Goal: Transaction & Acquisition: Book appointment/travel/reservation

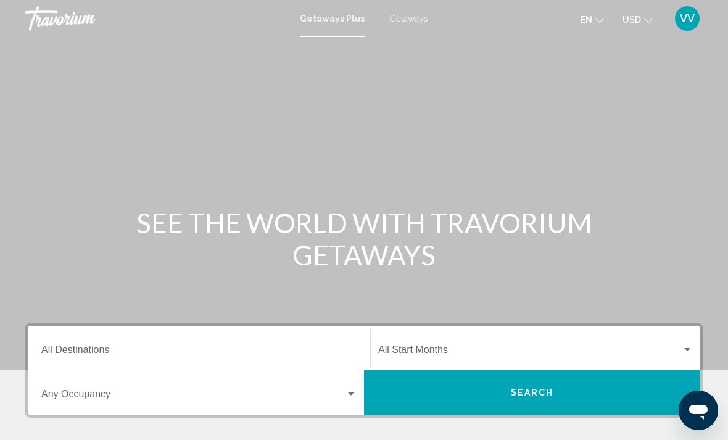
click at [408, 20] on span "Getaways" at bounding box center [408, 19] width 39 height 10
click at [74, 350] on input "Destination All Destinations" at bounding box center [198, 352] width 315 height 11
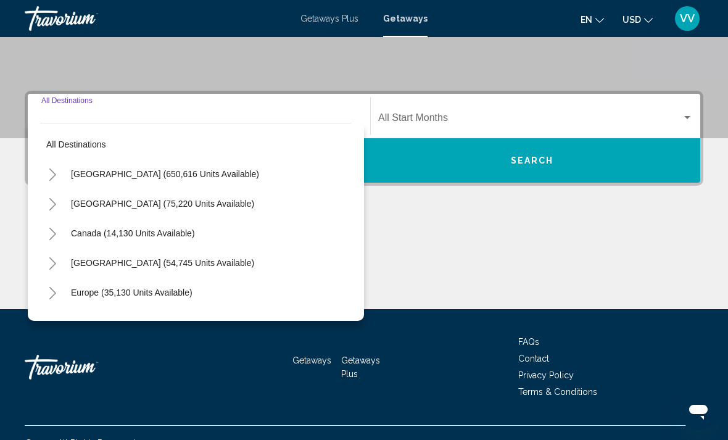
scroll to position [252, 0]
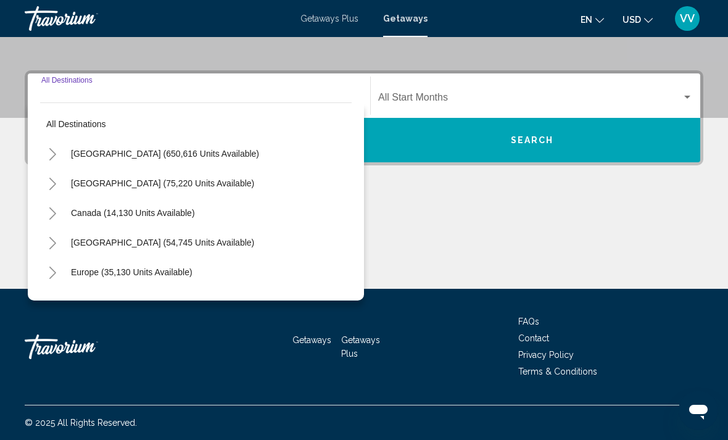
click at [51, 149] on icon "Toggle United States (650,616 units available)" at bounding box center [52, 154] width 9 height 12
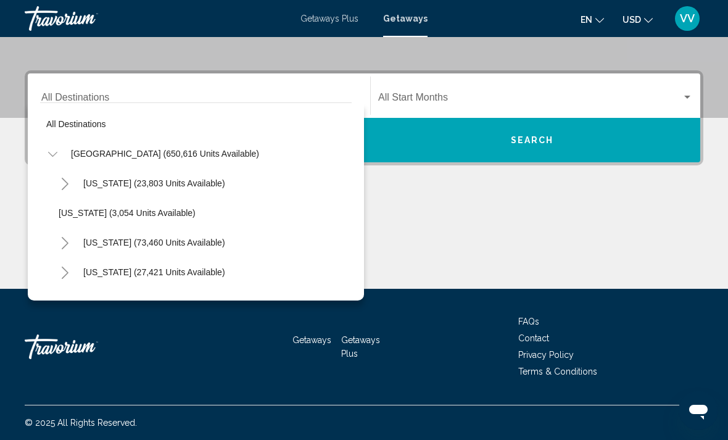
click at [59, 246] on button "Toggle California (73,460 units available)" at bounding box center [64, 242] width 25 height 25
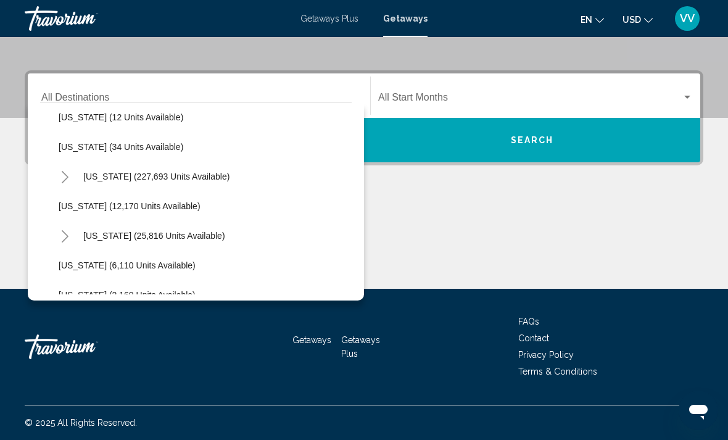
scroll to position [366, 0]
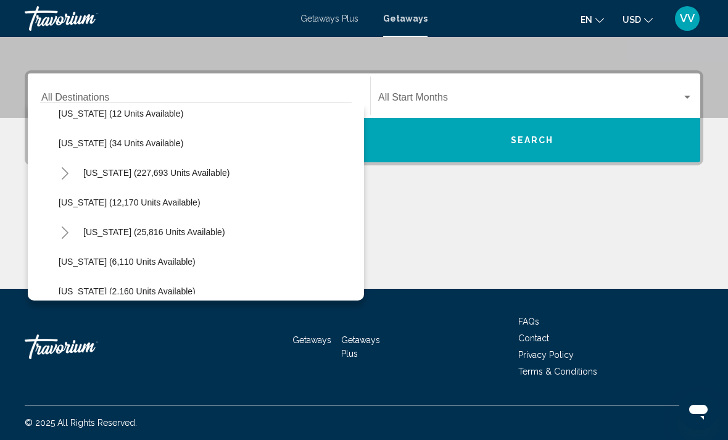
click at [57, 231] on button "Toggle Hawaii (25,816 units available)" at bounding box center [64, 232] width 25 height 25
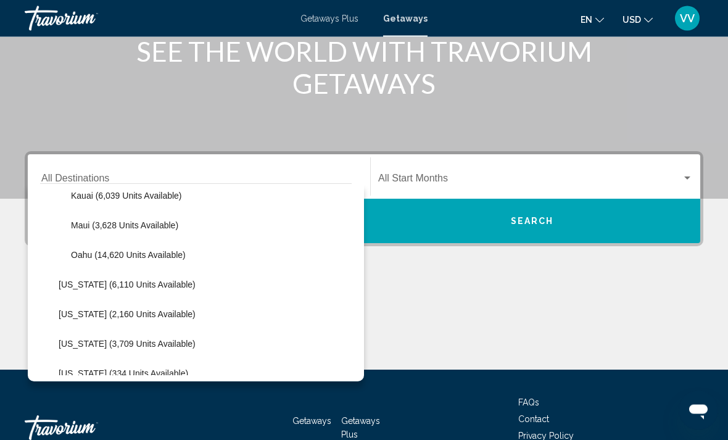
scroll to position [540, 0]
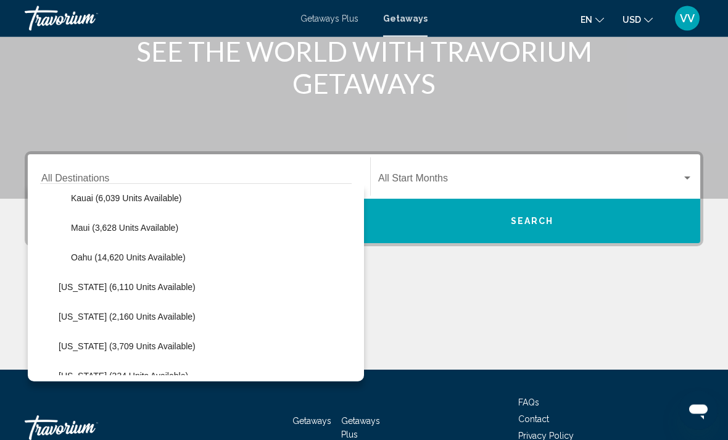
click at [66, 251] on button "Oahu (14,620 units available)" at bounding box center [128, 258] width 127 height 28
type input "**********"
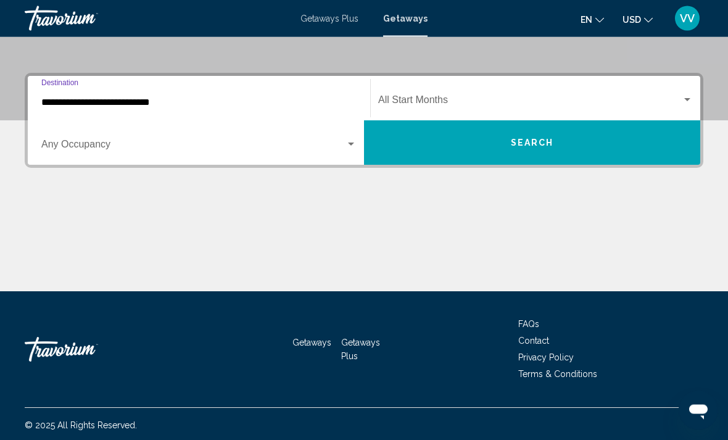
scroll to position [252, 0]
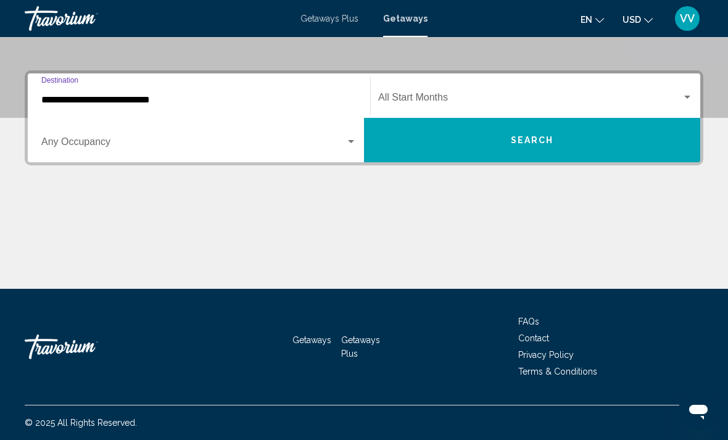
click at [355, 140] on div "Search widget" at bounding box center [351, 142] width 11 height 10
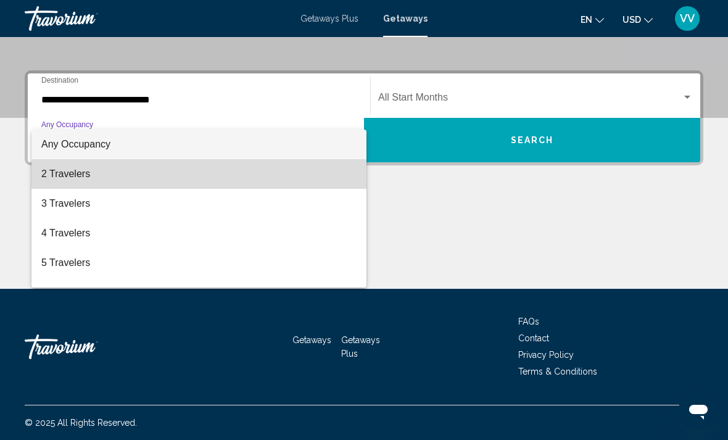
click at [41, 181] on span "2 Travelers" at bounding box center [198, 174] width 315 height 30
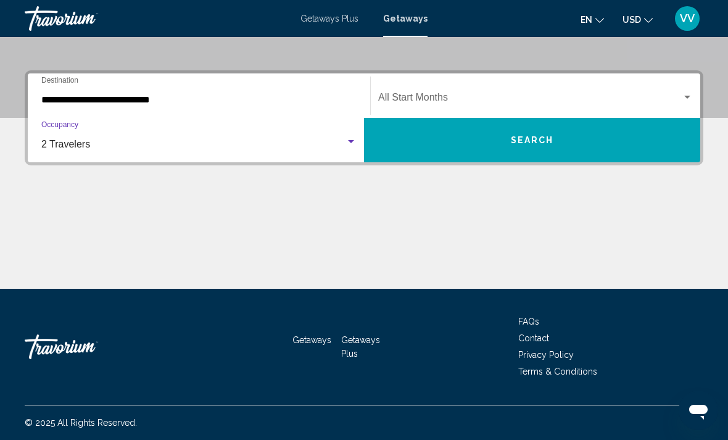
click at [682, 94] on div "Search widget" at bounding box center [687, 98] width 11 height 10
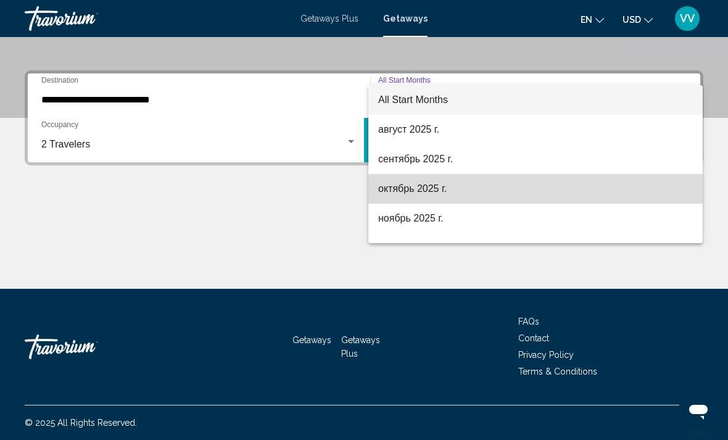
click at [446, 190] on span "октябрь 2025 г." at bounding box center [535, 189] width 315 height 30
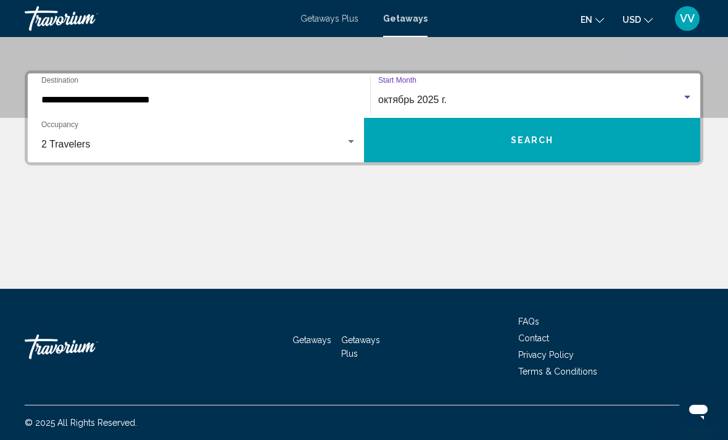
click at [631, 144] on button "Search" at bounding box center [532, 140] width 336 height 44
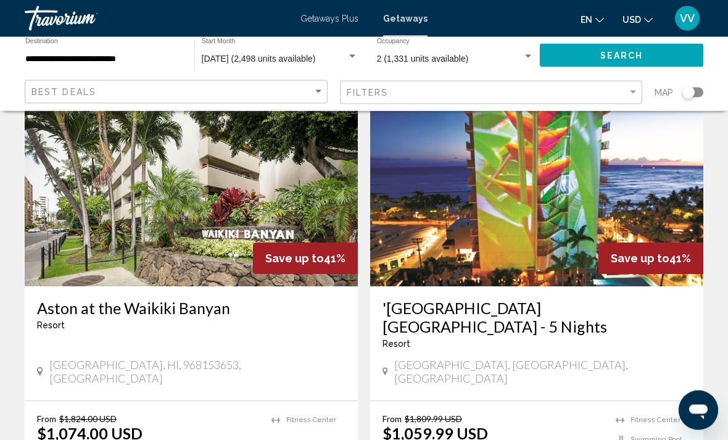
scroll to position [2342, 0]
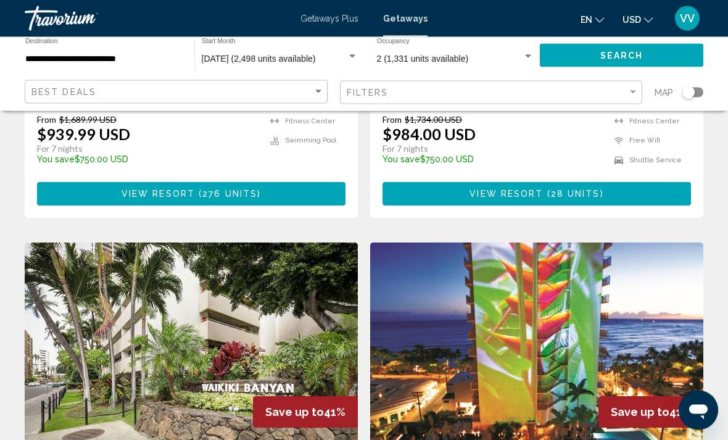
click at [95, 281] on img "Main content" at bounding box center [191, 341] width 333 height 197
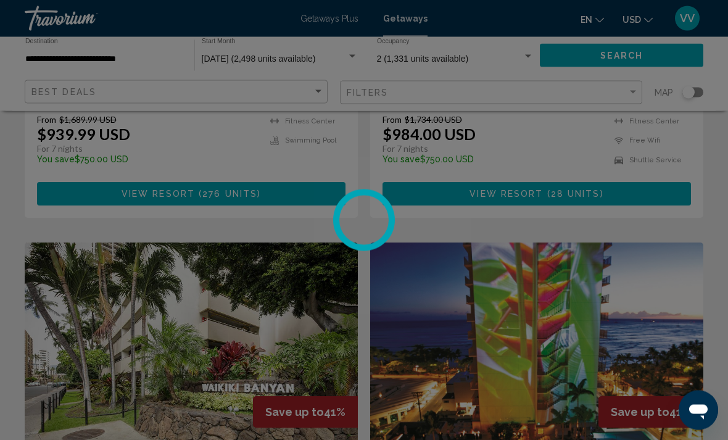
scroll to position [2187, 0]
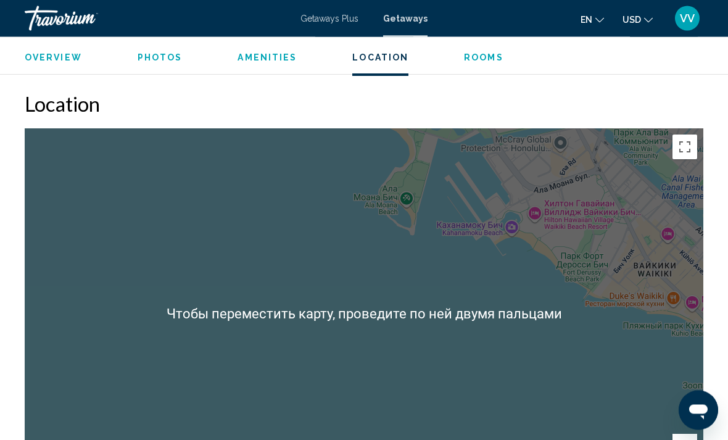
scroll to position [1764, 0]
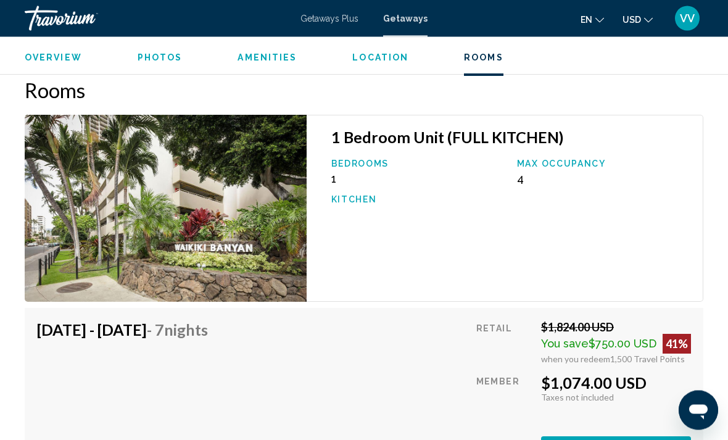
scroll to position [2216, 0]
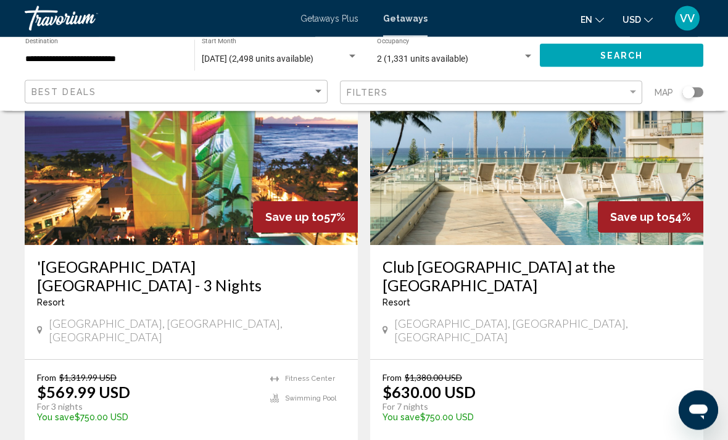
scroll to position [1044, 0]
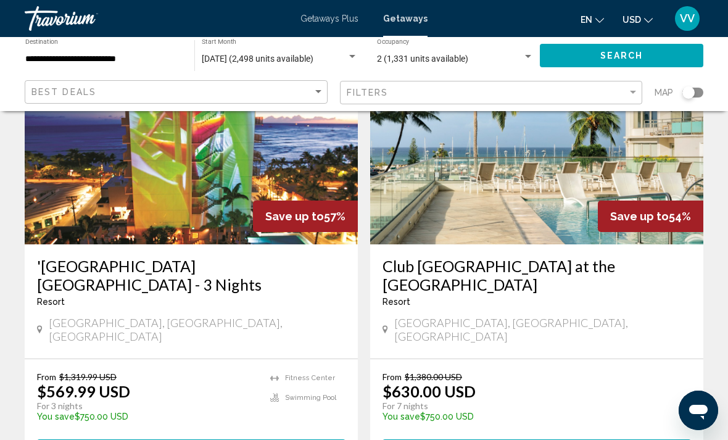
click at [624, 257] on h3 "Club [GEOGRAPHIC_DATA] at the [GEOGRAPHIC_DATA]" at bounding box center [537, 275] width 309 height 37
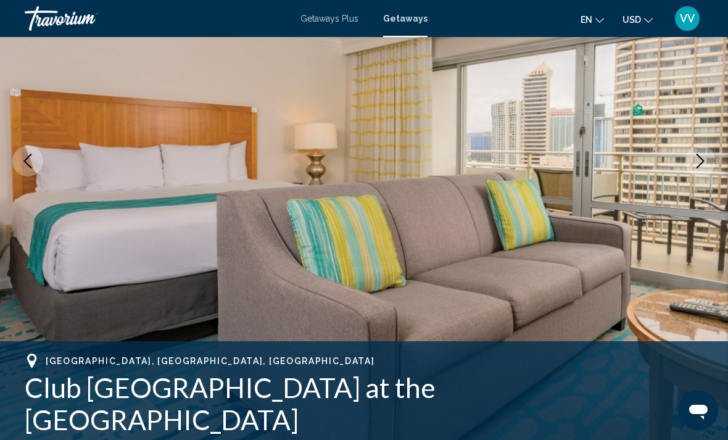
scroll to position [159, 0]
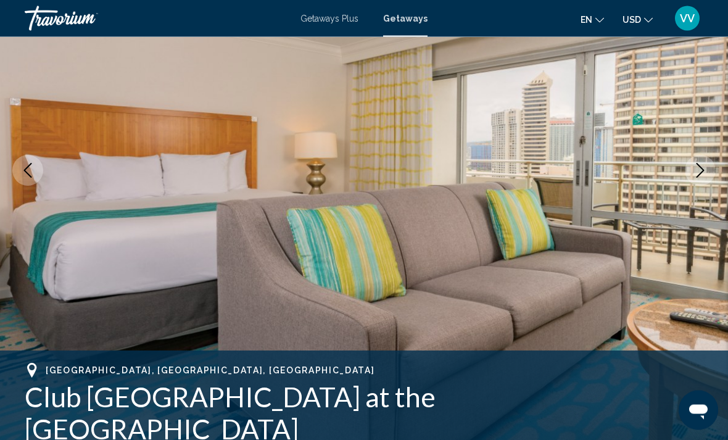
click at [706, 172] on icon "Next image" at bounding box center [700, 171] width 15 height 15
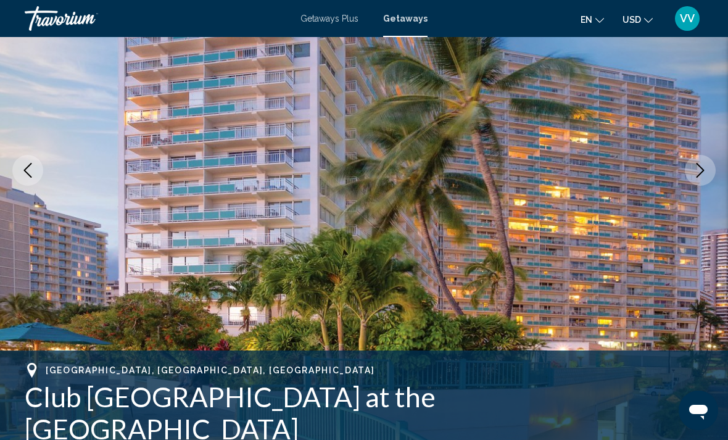
click at [705, 175] on icon "Next image" at bounding box center [700, 170] width 15 height 15
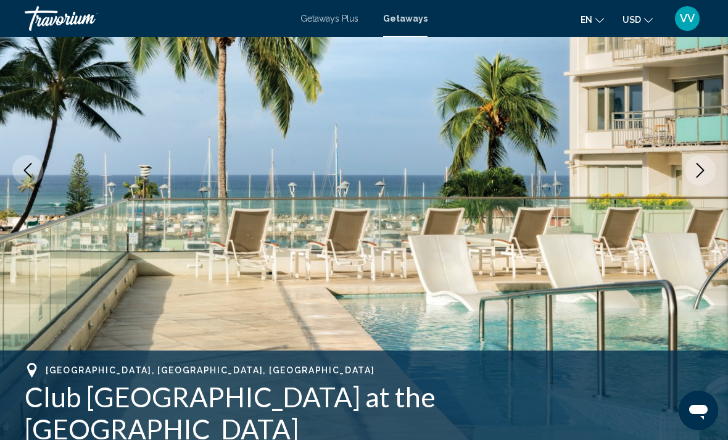
click at [705, 175] on icon "Next image" at bounding box center [700, 170] width 15 height 15
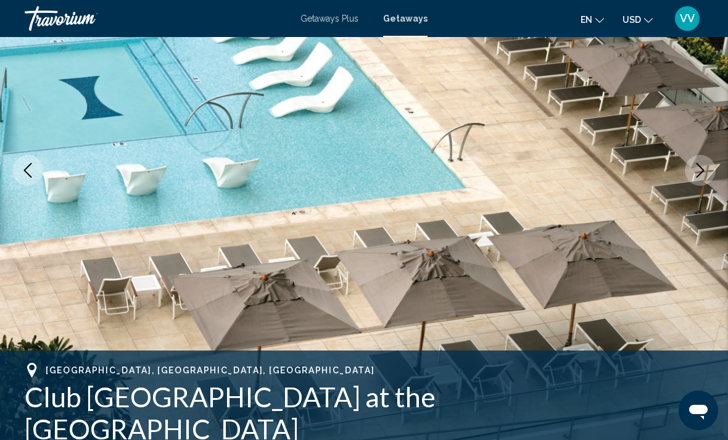
click at [702, 170] on icon "Next image" at bounding box center [700, 170] width 15 height 15
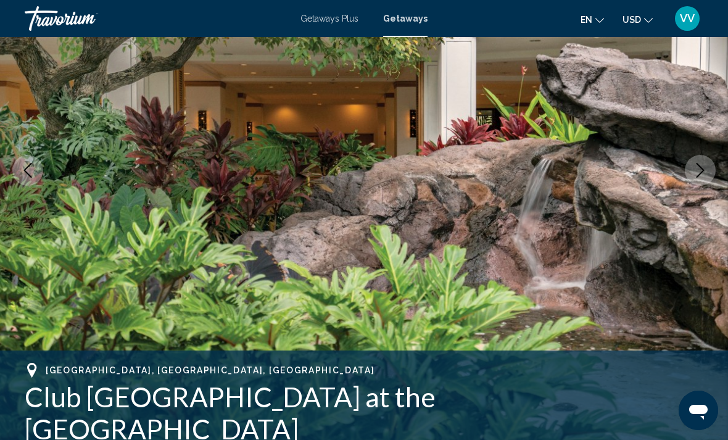
click at [702, 173] on icon "Next image" at bounding box center [700, 170] width 15 height 15
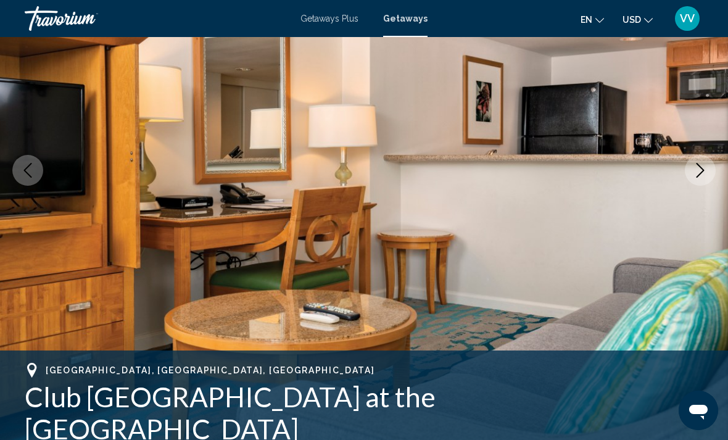
click at [705, 168] on icon "Next image" at bounding box center [700, 170] width 15 height 15
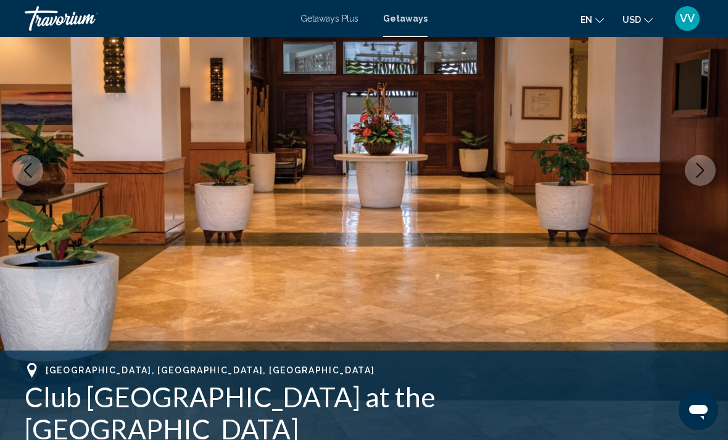
click at [704, 170] on icon "Next image" at bounding box center [701, 170] width 8 height 15
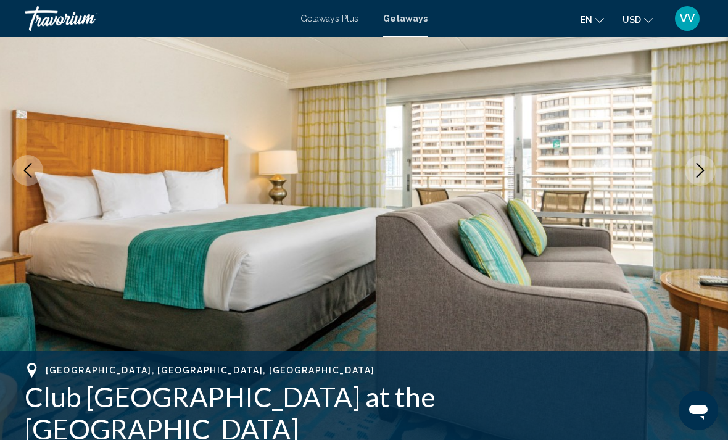
click at [705, 170] on icon "Next image" at bounding box center [700, 170] width 15 height 15
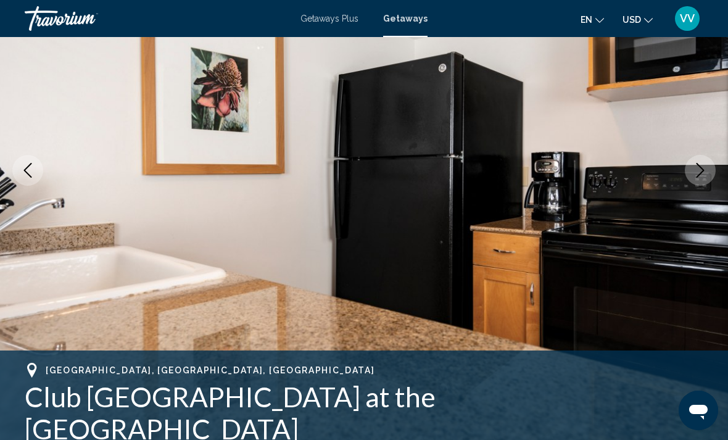
click at [705, 171] on icon "Next image" at bounding box center [700, 170] width 15 height 15
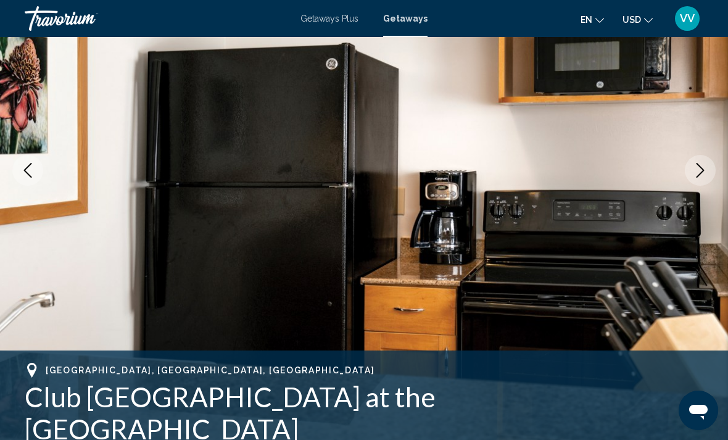
click at [705, 170] on icon "Next image" at bounding box center [700, 170] width 15 height 15
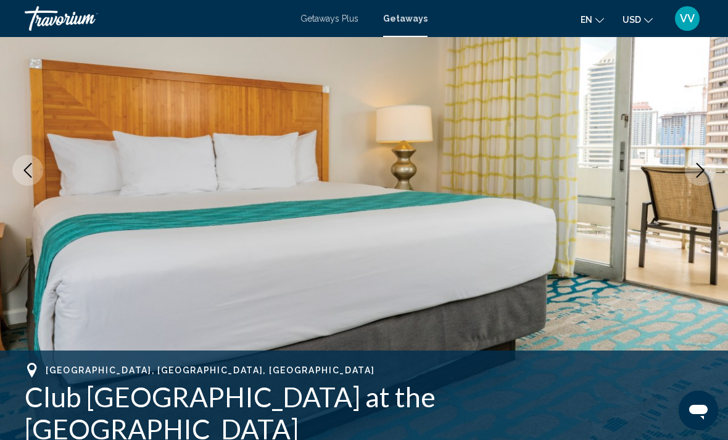
click at [703, 171] on icon "Next image" at bounding box center [701, 170] width 8 height 15
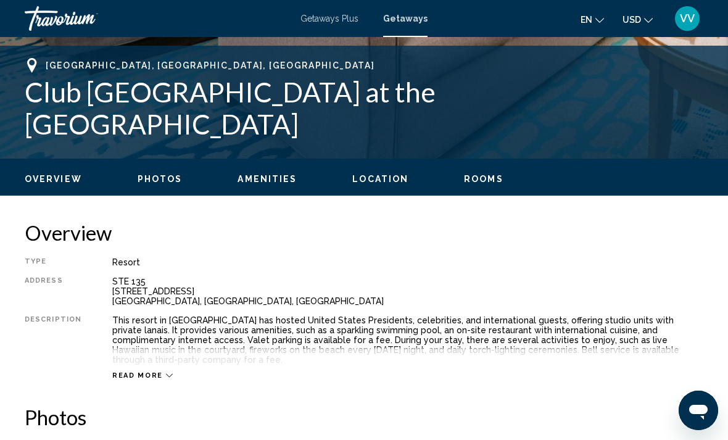
scroll to position [466, 0]
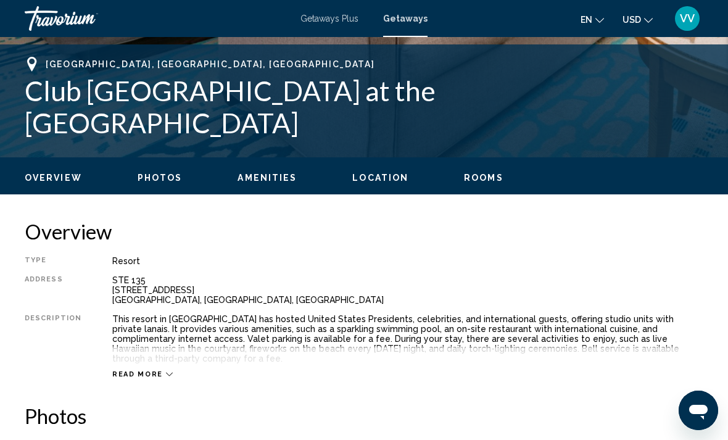
click at [121, 370] on span "Read more" at bounding box center [137, 374] width 51 height 8
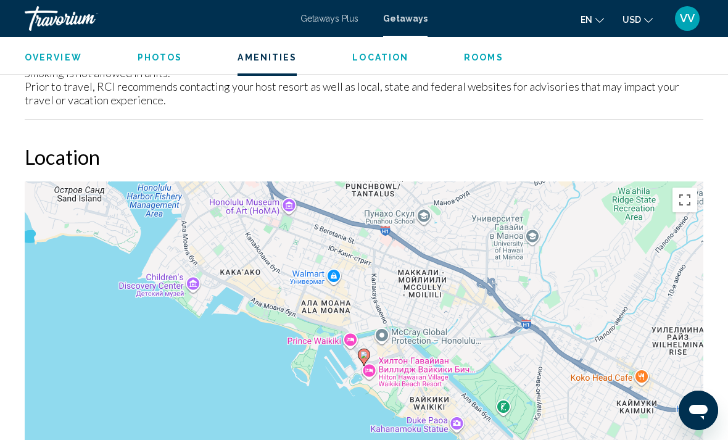
scroll to position [1742, 0]
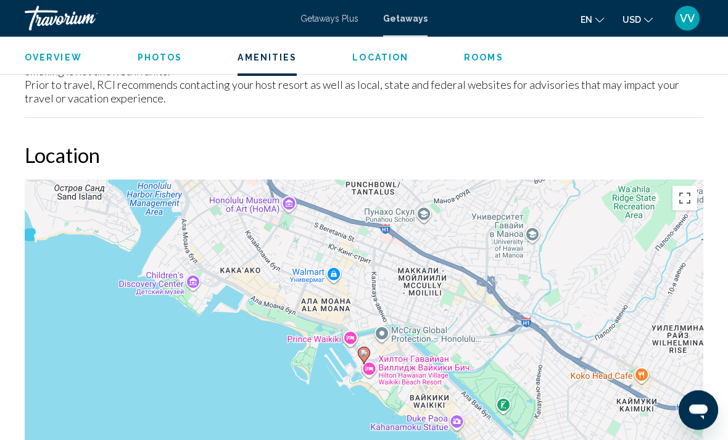
click at [700, 195] on div "Чтобы активировать перетаскивание с помощью клавиатуры, нажмите Alt + Ввод. Пос…" at bounding box center [364, 365] width 679 height 370
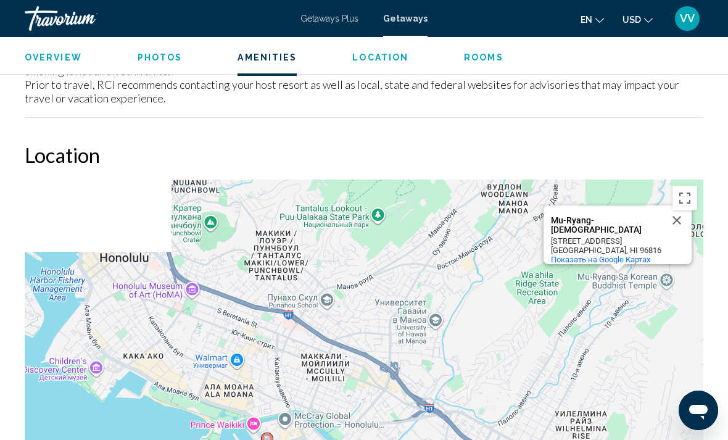
click at [696, 188] on button "Включить полноэкранный режим" at bounding box center [685, 198] width 25 height 25
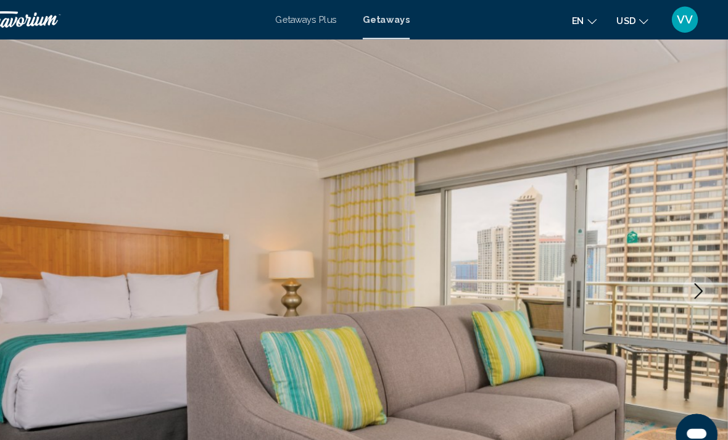
scroll to position [54, 0]
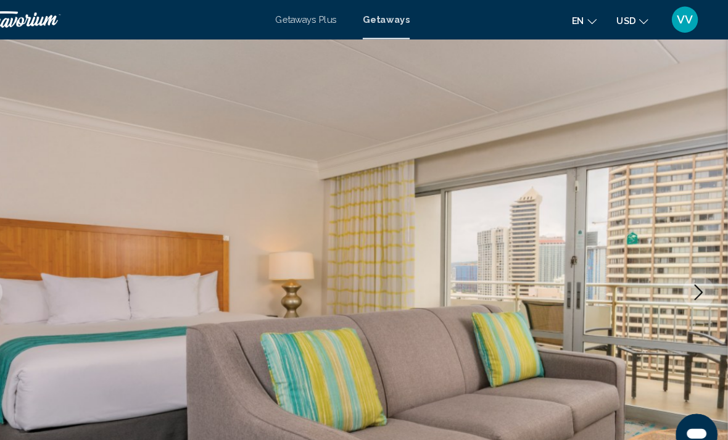
click at [693, 272] on icon "Next image" at bounding box center [700, 275] width 15 height 15
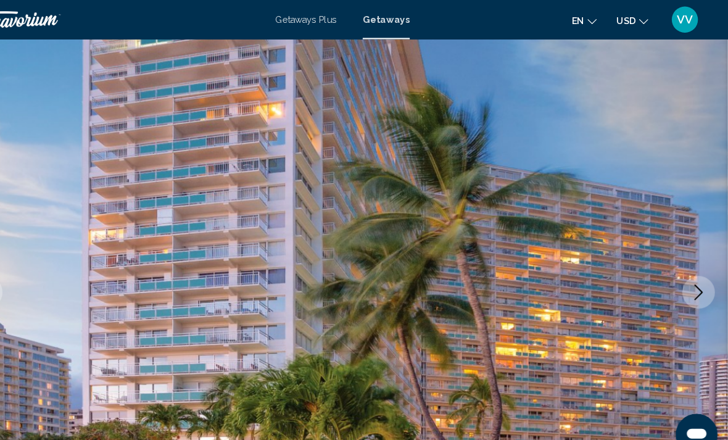
click at [697, 277] on icon "Next image" at bounding box center [701, 275] width 8 height 15
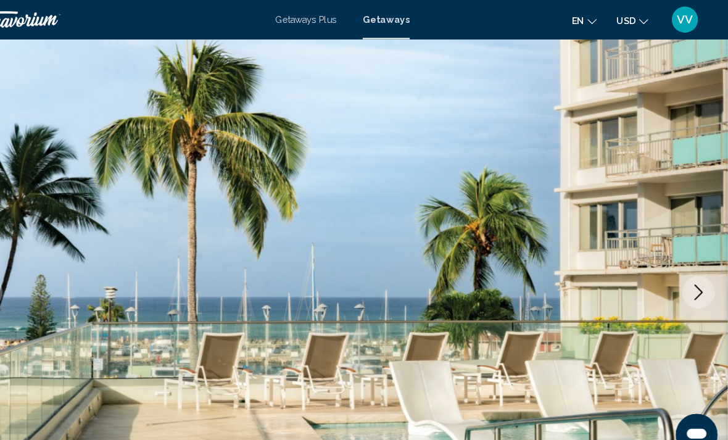
click at [693, 278] on icon "Next image" at bounding box center [700, 275] width 15 height 15
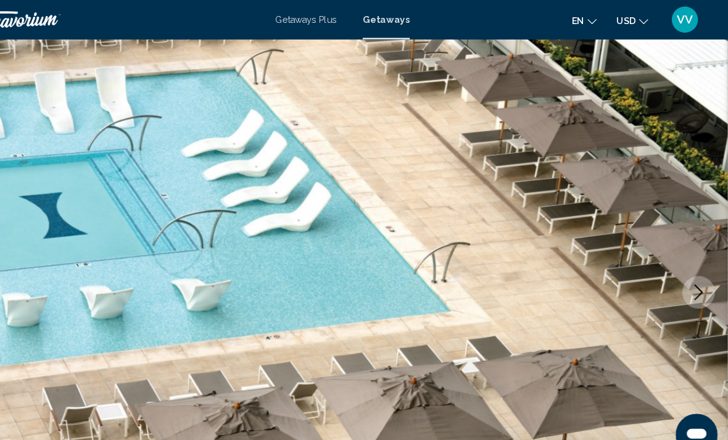
click at [693, 278] on icon "Next image" at bounding box center [700, 275] width 15 height 15
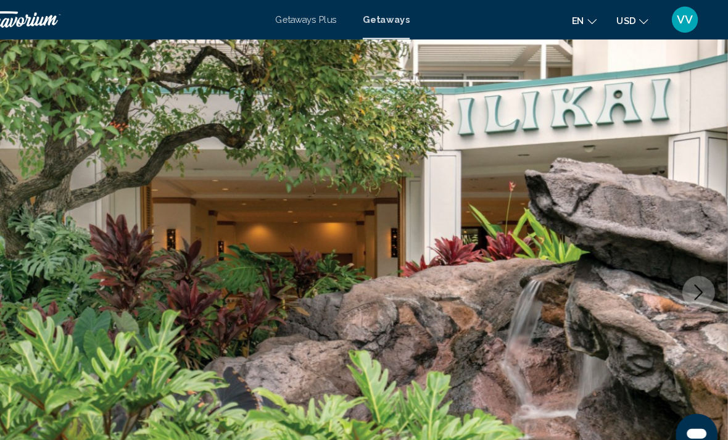
click at [693, 279] on icon "Next image" at bounding box center [700, 275] width 15 height 15
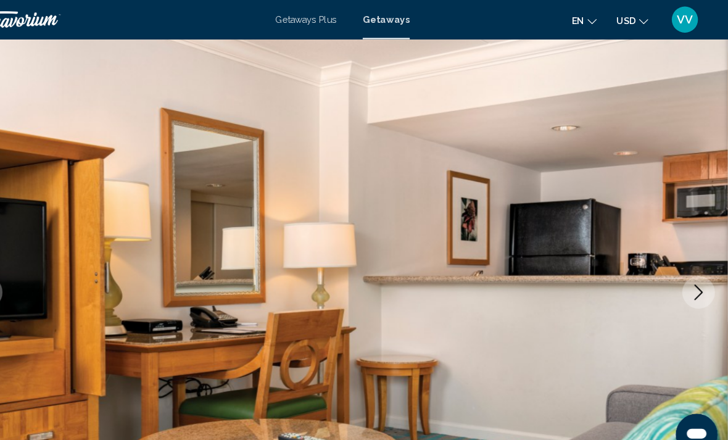
click at [693, 273] on icon "Next image" at bounding box center [700, 275] width 15 height 15
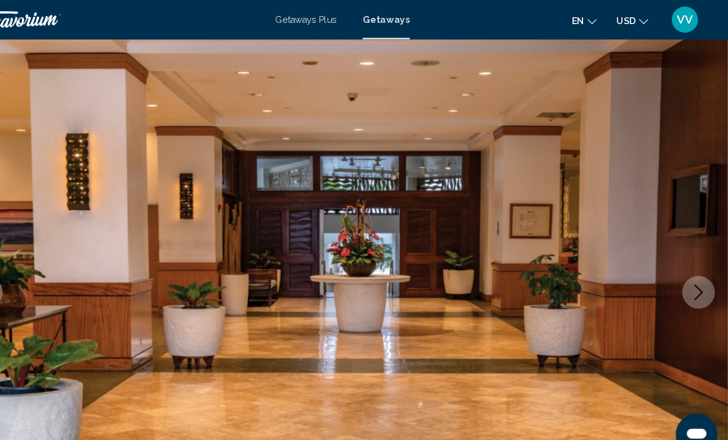
click at [693, 275] on icon "Next image" at bounding box center [700, 275] width 15 height 15
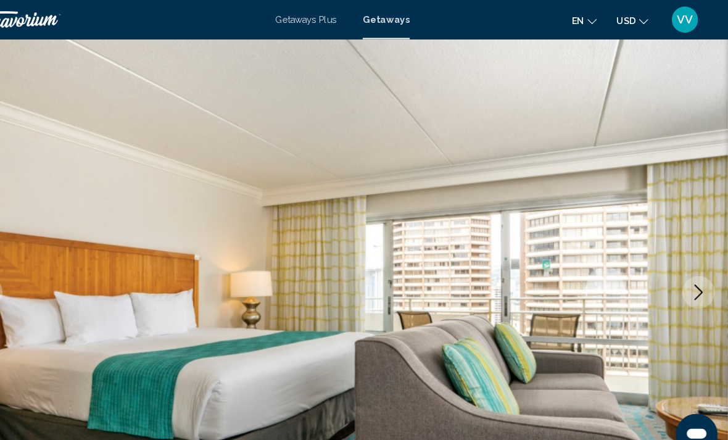
click at [693, 272] on icon "Next image" at bounding box center [700, 275] width 15 height 15
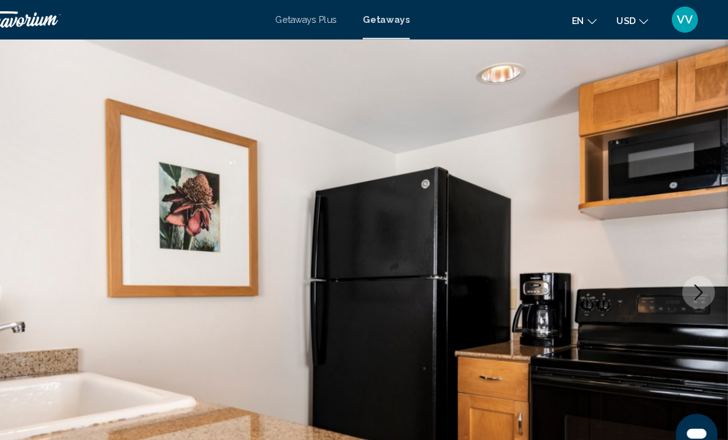
click at [693, 272] on icon "Next image" at bounding box center [700, 275] width 15 height 15
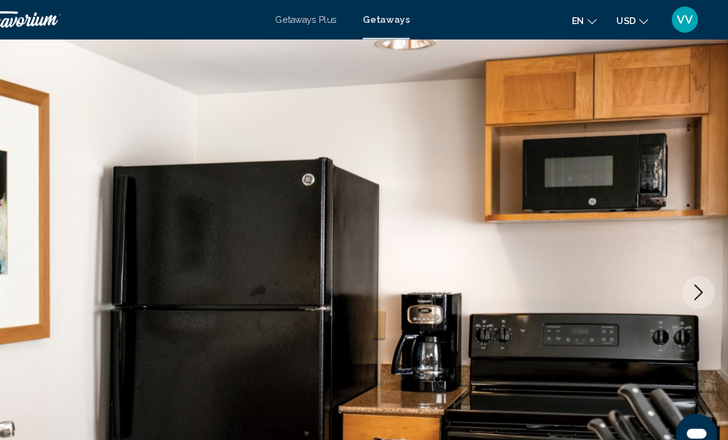
click at [693, 283] on icon "Next image" at bounding box center [700, 275] width 15 height 15
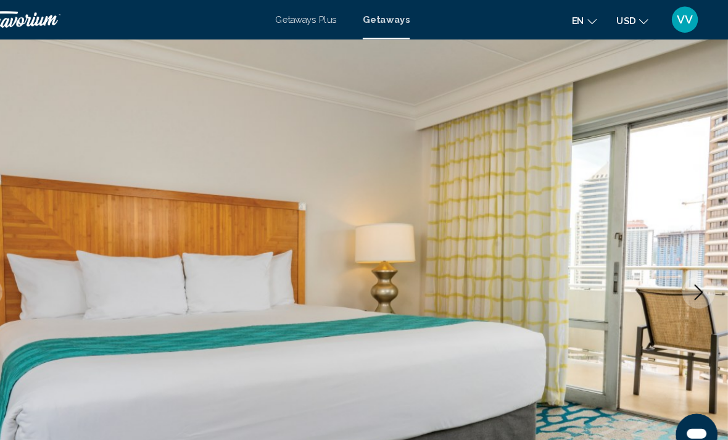
click at [693, 270] on icon "Next image" at bounding box center [700, 275] width 15 height 15
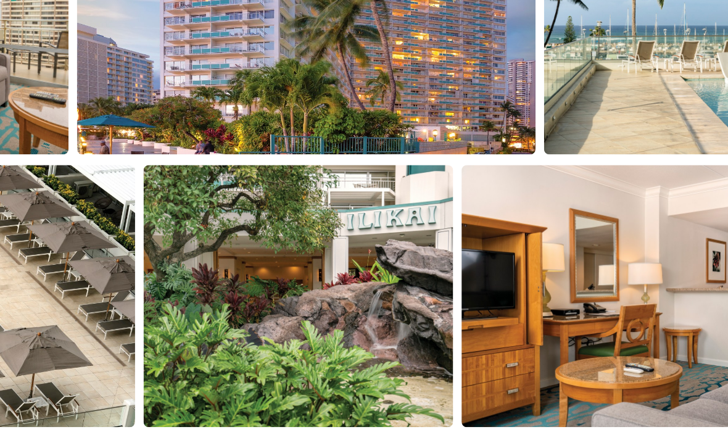
scroll to position [810, 0]
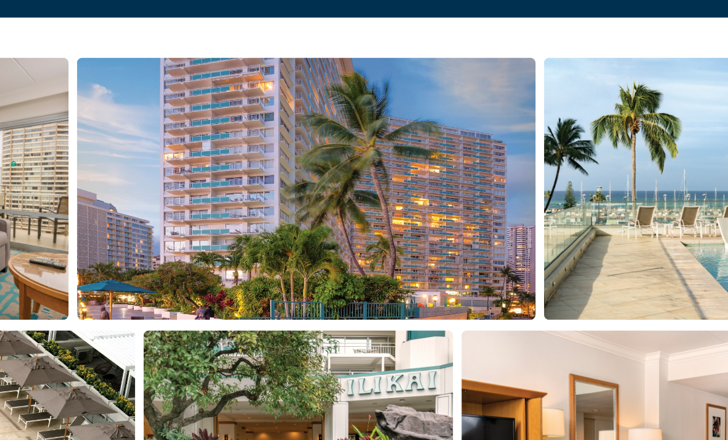
click at [525, 130] on img "Open full-screen image slider" at bounding box center [614, 174] width 179 height 153
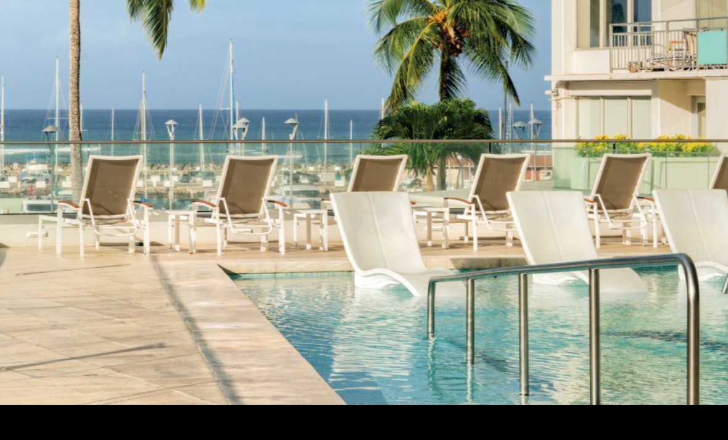
scroll to position [868, 0]
click at [415, 167] on img "Main content" at bounding box center [364, 220] width 617 height 352
click at [414, 157] on img "Main content" at bounding box center [364, 220] width 617 height 352
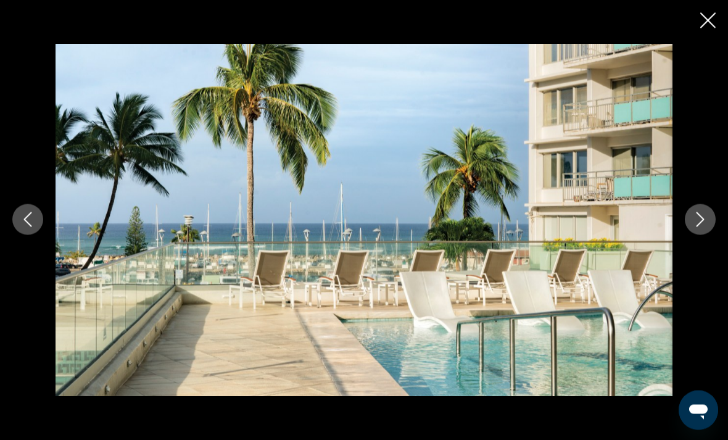
scroll to position [1441, 0]
click at [714, 28] on button "Close slideshow" at bounding box center [707, 21] width 15 height 19
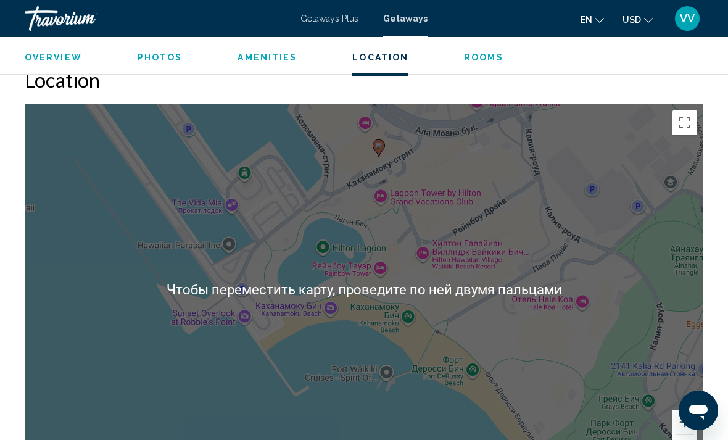
scroll to position [1810, 0]
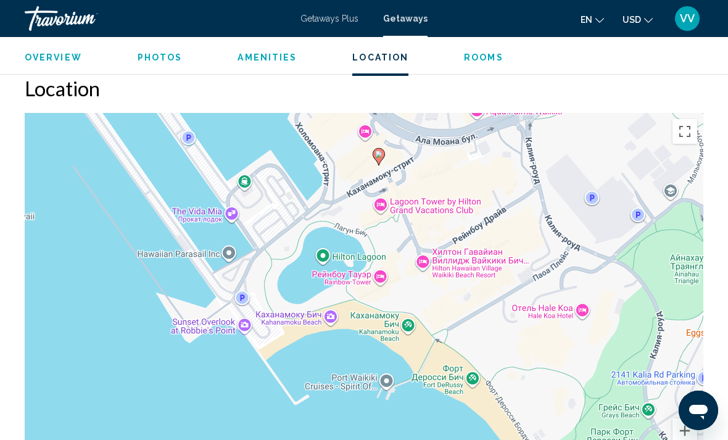
click at [678, 311] on div "Чтобы активировать перетаскивание с помощью клавиатуры, нажмите Alt + Ввод. Пос…" at bounding box center [364, 298] width 679 height 370
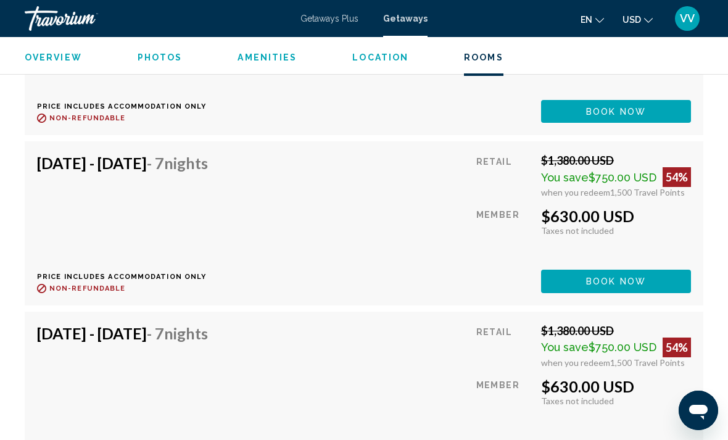
scroll to position [2603, 0]
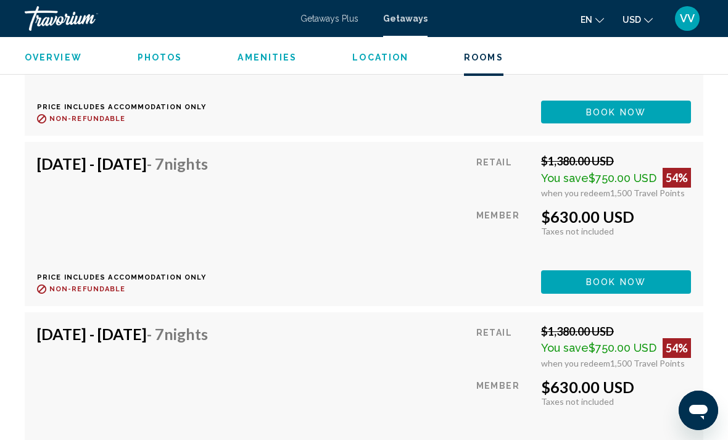
click at [634, 123] on button "Book now" at bounding box center [616, 112] width 150 height 23
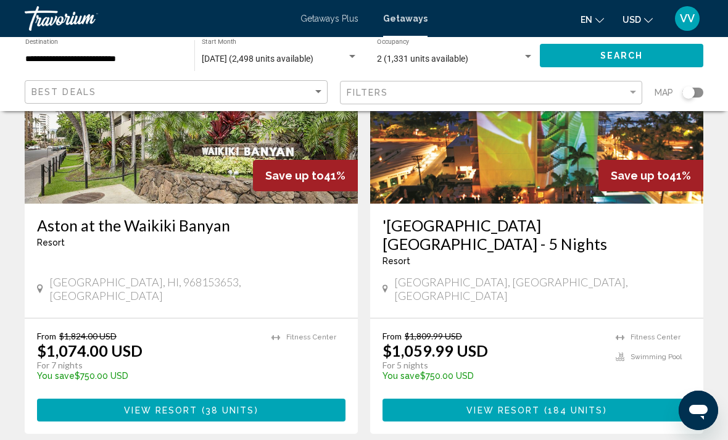
scroll to position [2418, 0]
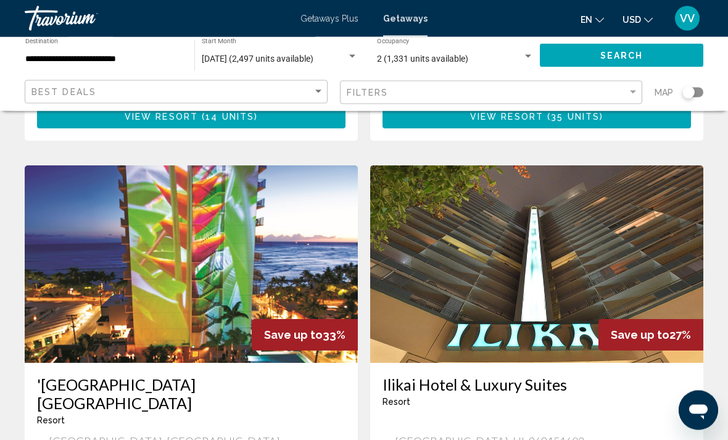
scroll to position [903, 0]
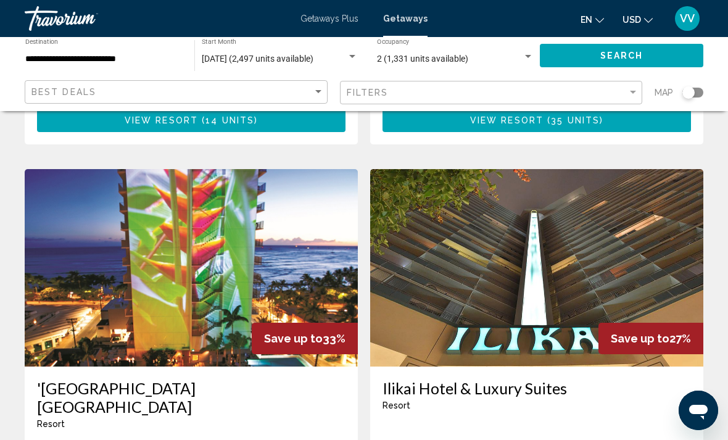
click at [107, 269] on img "Main content" at bounding box center [191, 267] width 333 height 197
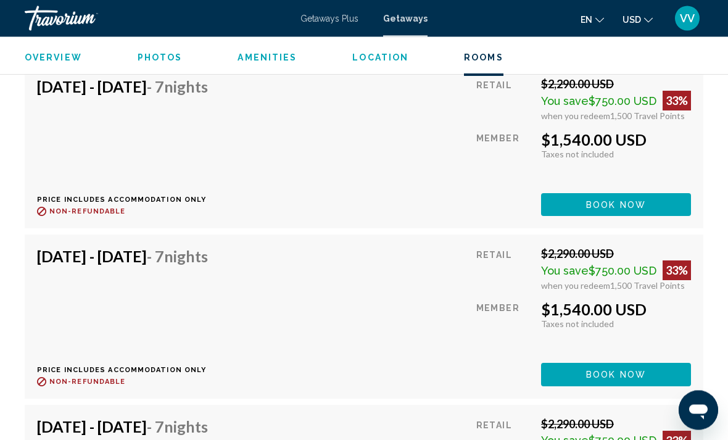
scroll to position [6007, 0]
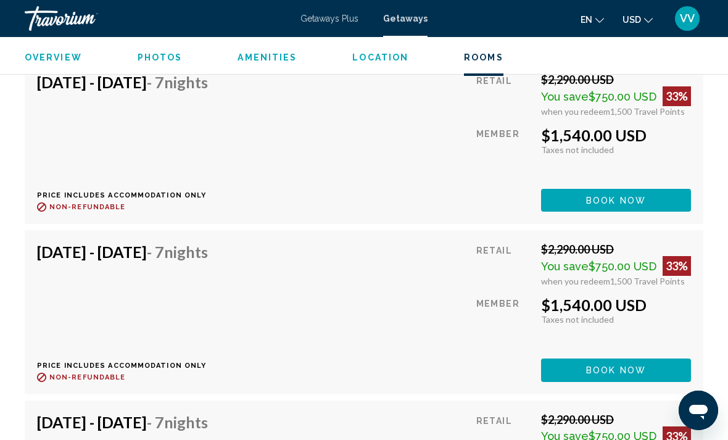
click at [78, 286] on div "[DATE] - [DATE] - 7 Nights Price includes accommodation only Refundable until :…" at bounding box center [127, 312] width 180 height 139
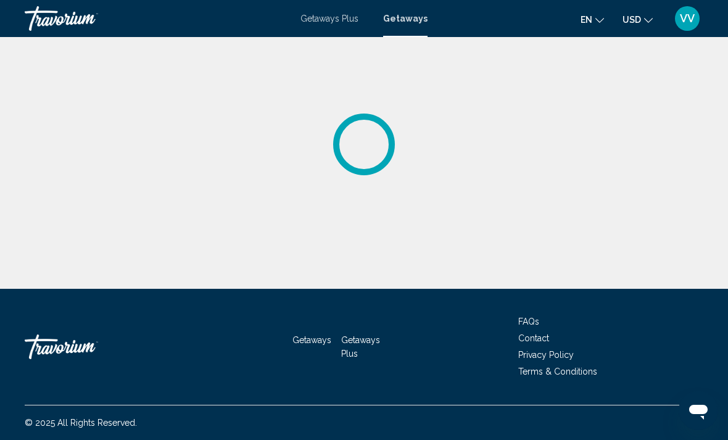
scroll to position [15, 0]
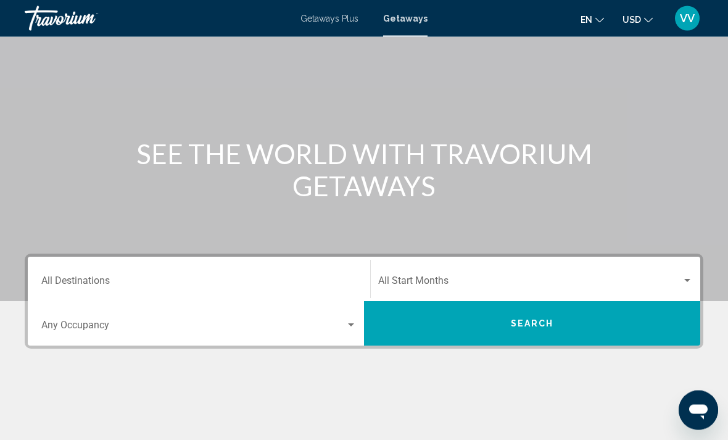
scroll to position [69, 0]
click at [66, 278] on input "Destination All Destinations" at bounding box center [198, 283] width 315 height 11
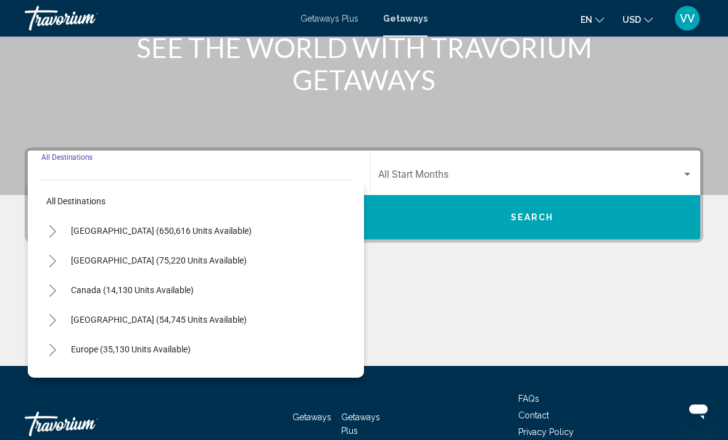
scroll to position [213, 0]
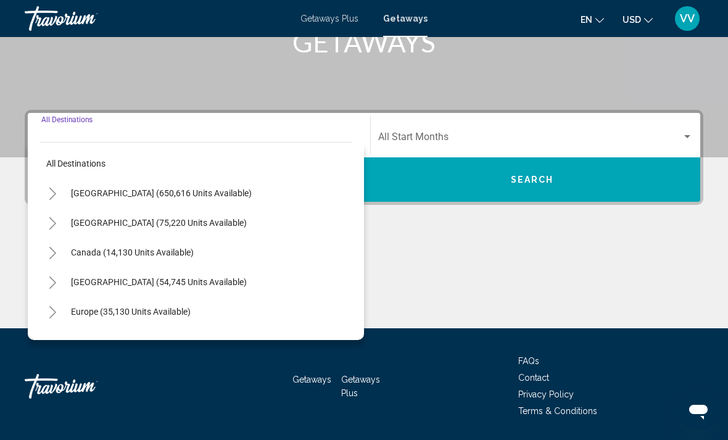
click at [44, 189] on button "Toggle United States (650,616 units available)" at bounding box center [52, 193] width 25 height 25
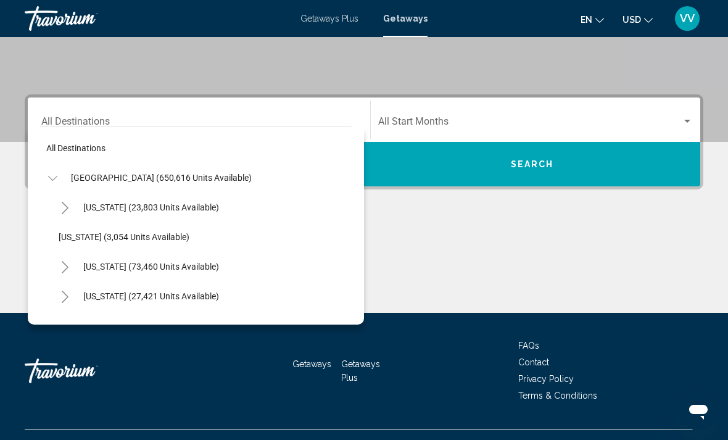
scroll to position [0, 0]
click at [53, 176] on icon "Toggle United States (650,616 units available)" at bounding box center [52, 178] width 9 height 12
click at [51, 172] on button "Toggle United States (650,616 units available)" at bounding box center [52, 177] width 25 height 25
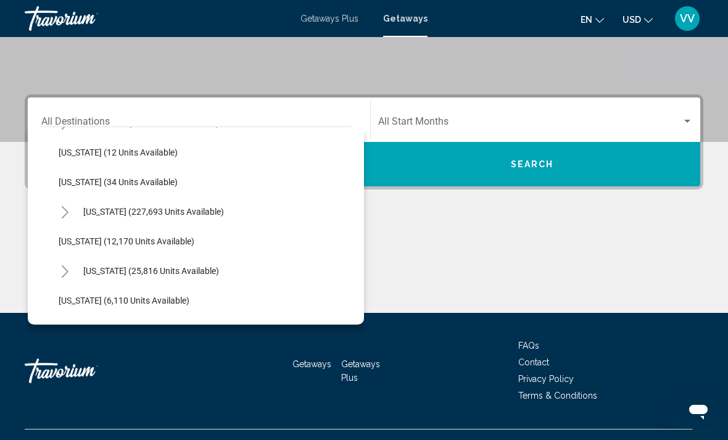
scroll to position [178, 0]
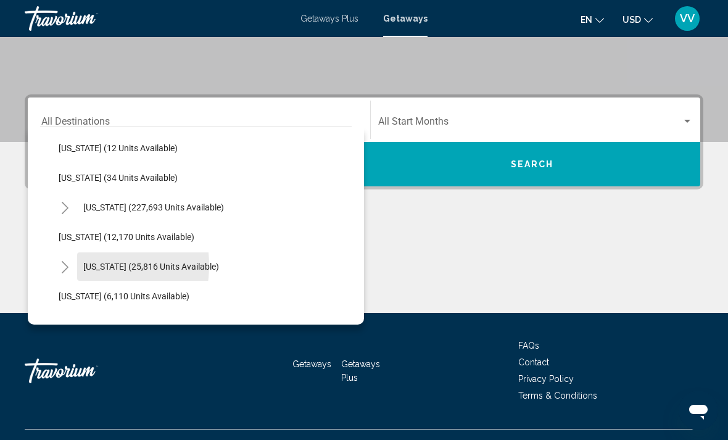
click at [78, 265] on button "[US_STATE] (25,816 units available)" at bounding box center [151, 266] width 148 height 28
type input "**********"
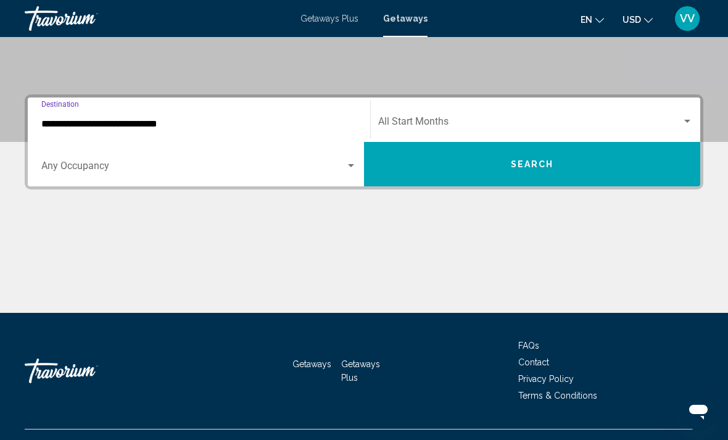
click at [47, 167] on span "Search widget" at bounding box center [193, 168] width 304 height 11
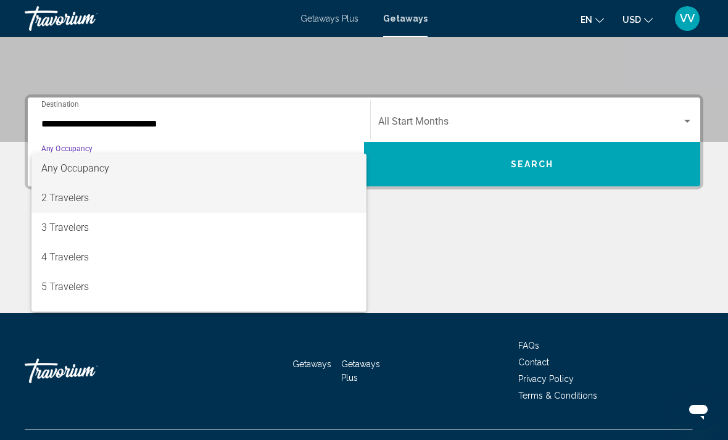
click at [54, 201] on span "2 Travelers" at bounding box center [198, 198] width 315 height 30
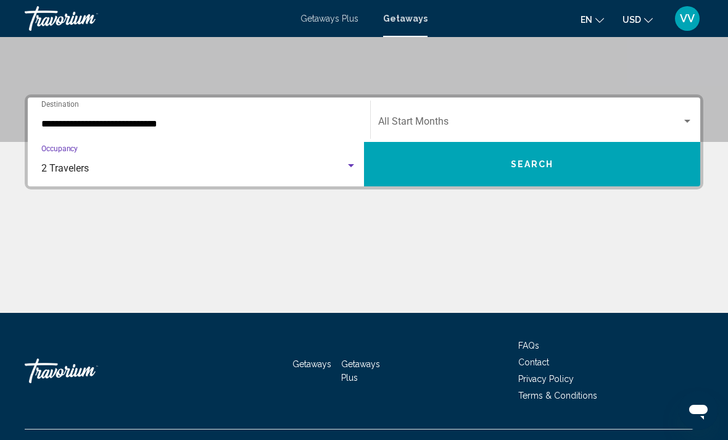
click at [681, 118] on span "Search widget" at bounding box center [530, 123] width 304 height 11
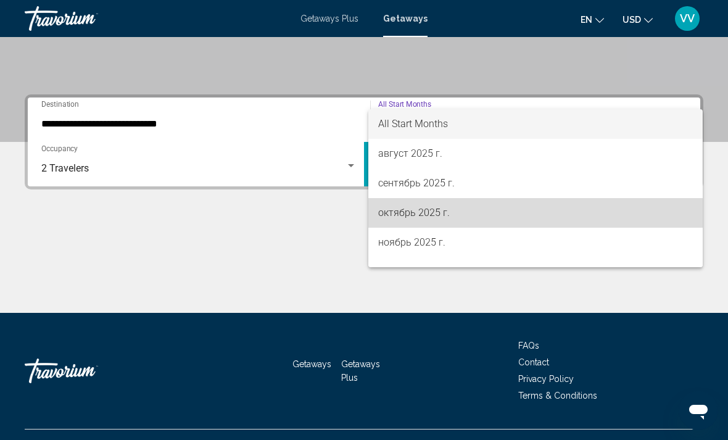
click at [443, 213] on span "октябрь 2025 г." at bounding box center [535, 213] width 315 height 30
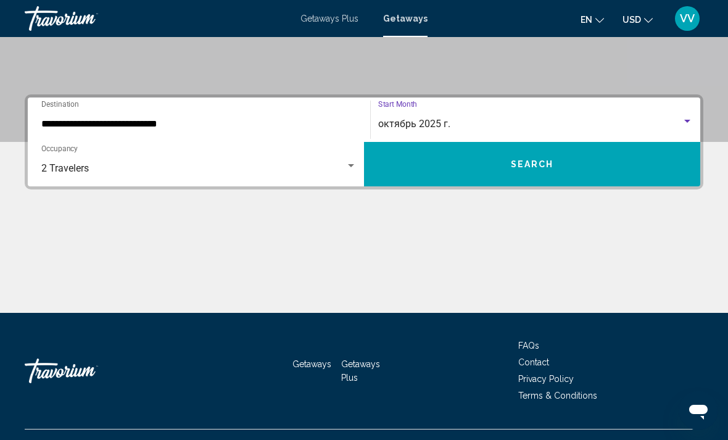
click at [637, 170] on button "Search" at bounding box center [532, 164] width 336 height 44
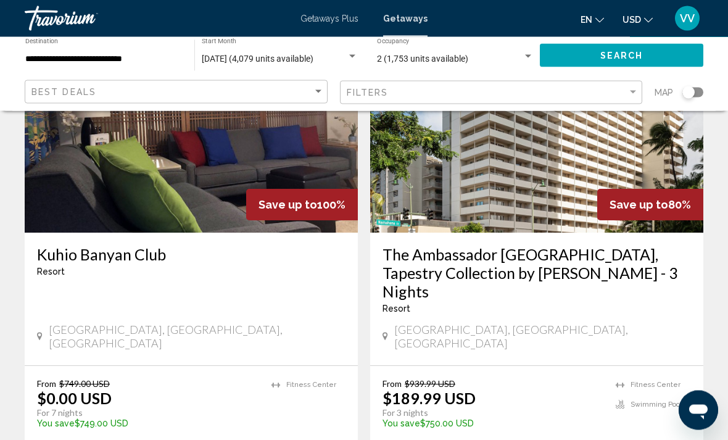
scroll to position [136, 0]
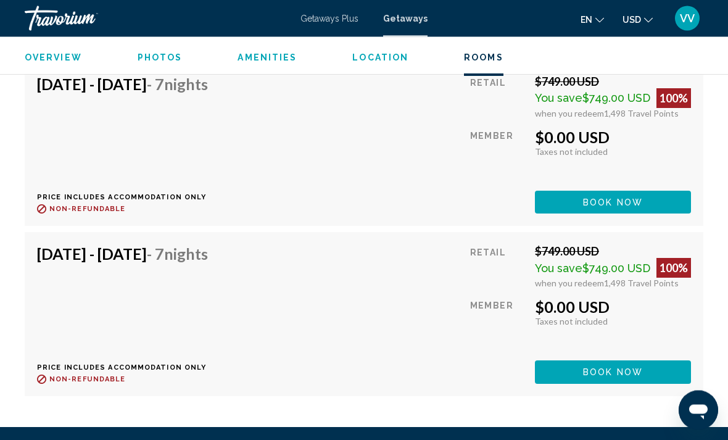
scroll to position [2551, 0]
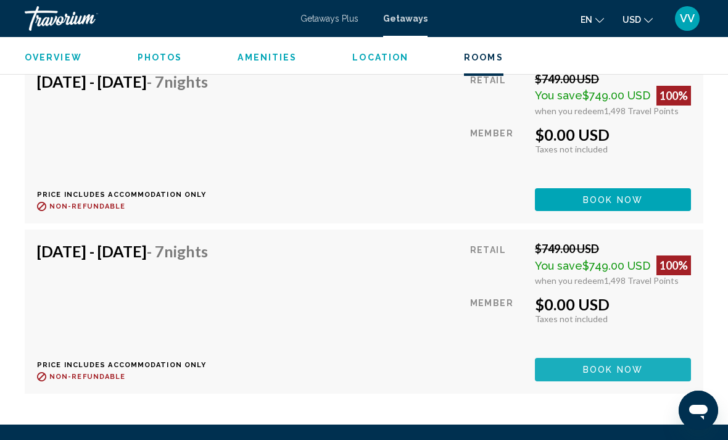
click at [644, 211] on button "Book now" at bounding box center [613, 199] width 156 height 23
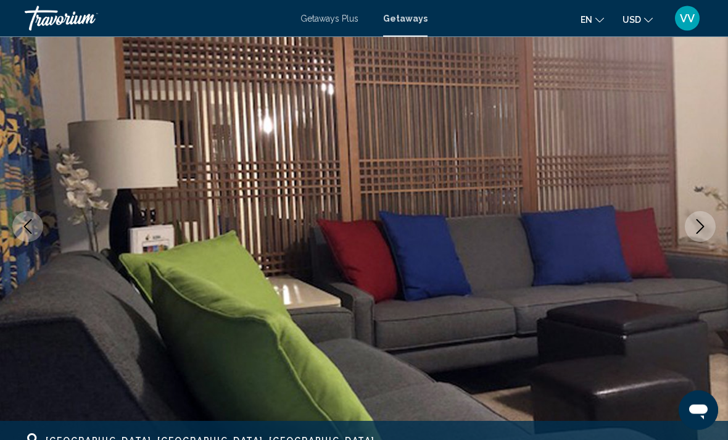
click at [710, 225] on button "Next image" at bounding box center [700, 227] width 31 height 31
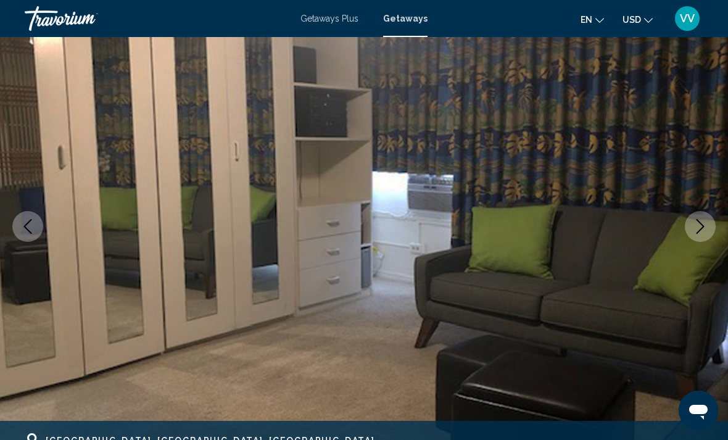
click at [703, 229] on icon "Next image" at bounding box center [700, 226] width 15 height 15
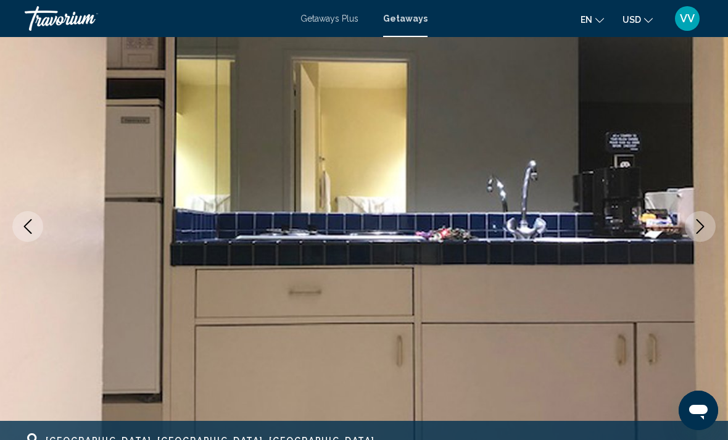
click at [697, 222] on icon "Next image" at bounding box center [700, 226] width 15 height 15
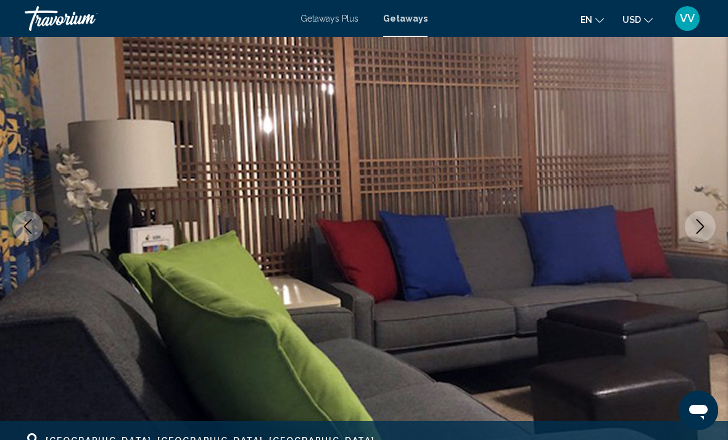
click at [707, 227] on icon "Next image" at bounding box center [700, 226] width 15 height 15
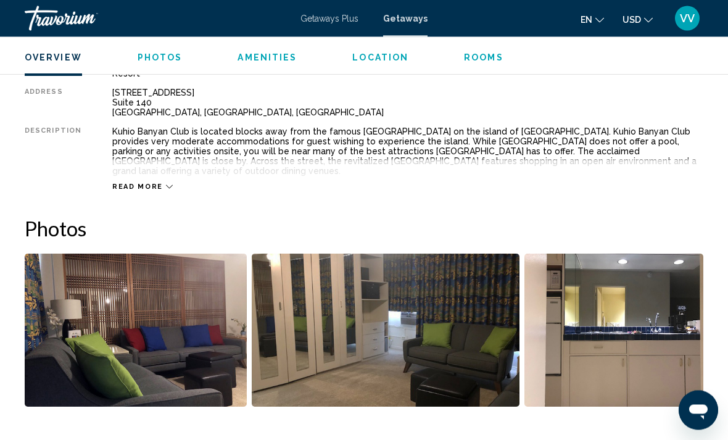
scroll to position [654, 0]
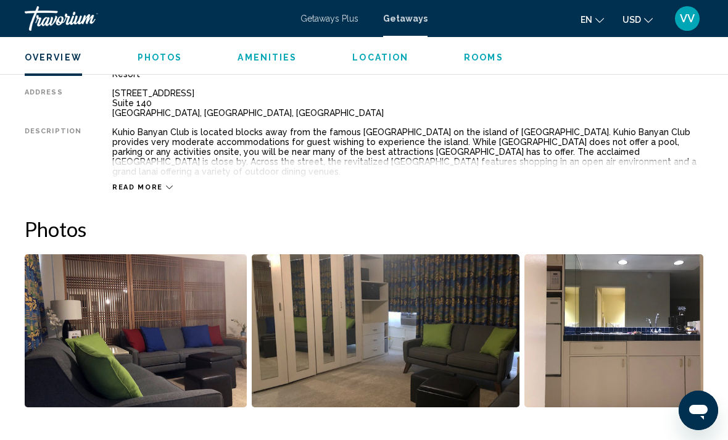
click at [143, 183] on span "Read more" at bounding box center [137, 187] width 51 height 8
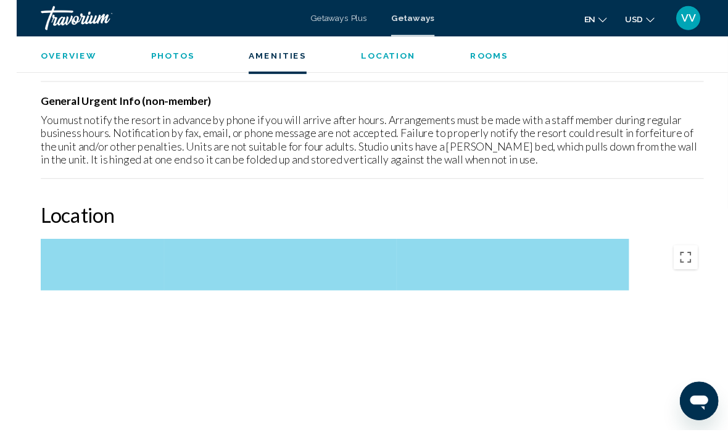
scroll to position [1881, 0]
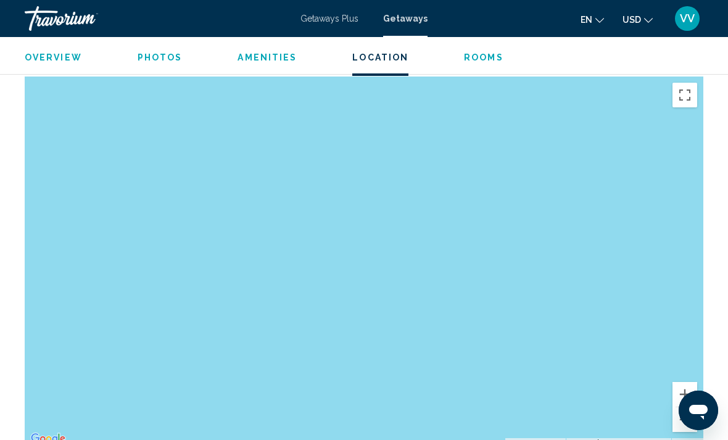
click at [688, 415] on button "Уменьшить" at bounding box center [685, 419] width 25 height 25
click at [689, 407] on button "Уменьшить" at bounding box center [685, 419] width 25 height 25
click at [687, 408] on button "Уменьшить" at bounding box center [685, 419] width 25 height 25
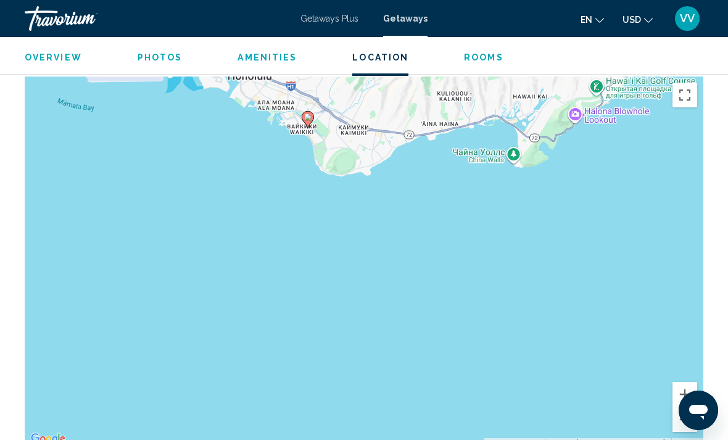
click at [687, 411] on button "Уменьшить" at bounding box center [685, 419] width 25 height 25
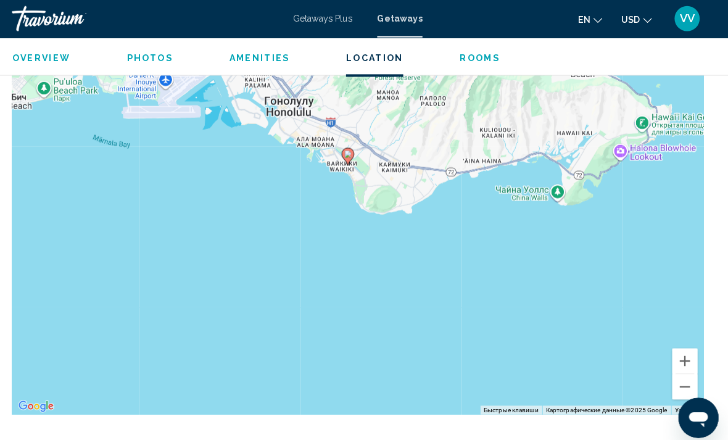
scroll to position [1922, 0]
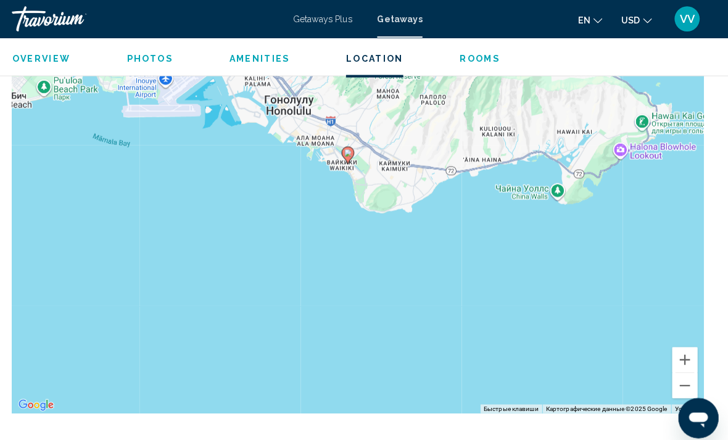
click at [679, 371] on button "Уменьшить" at bounding box center [685, 378] width 25 height 25
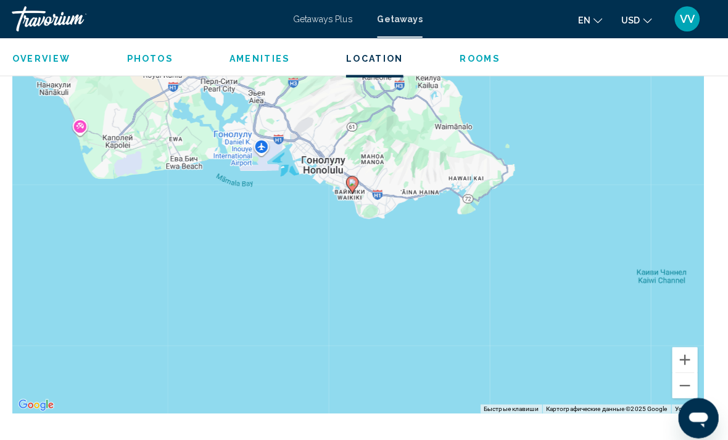
click at [679, 341] on button "Увеличить" at bounding box center [685, 353] width 25 height 25
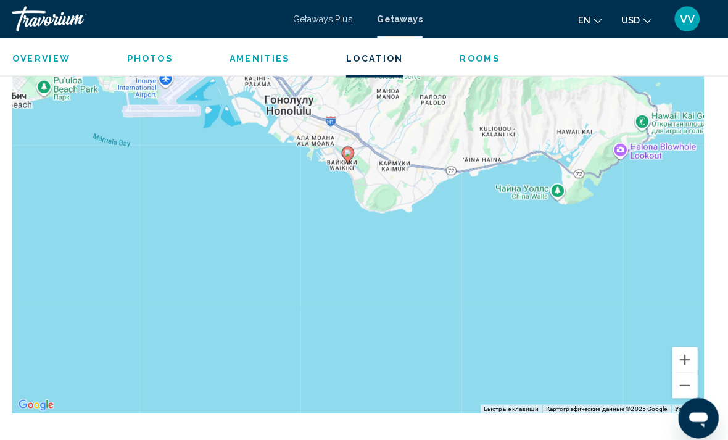
click at [680, 341] on button "Увеличить" at bounding box center [685, 353] width 25 height 25
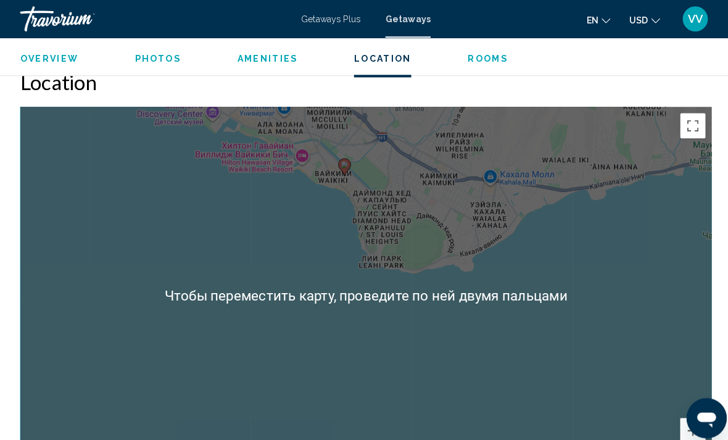
scroll to position [1852, 0]
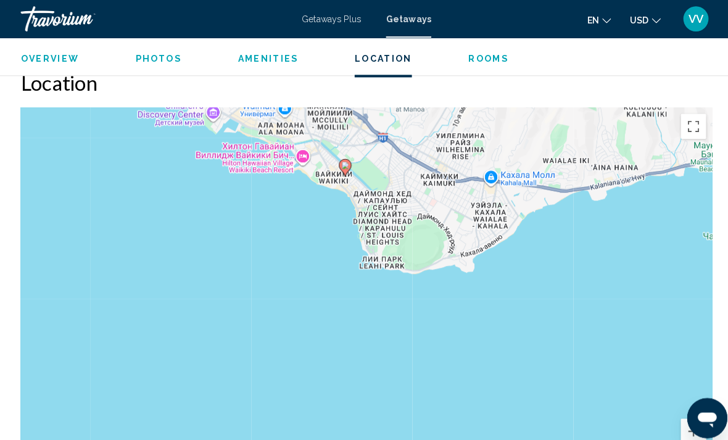
click at [684, 411] on button "Увеличить" at bounding box center [685, 423] width 25 height 25
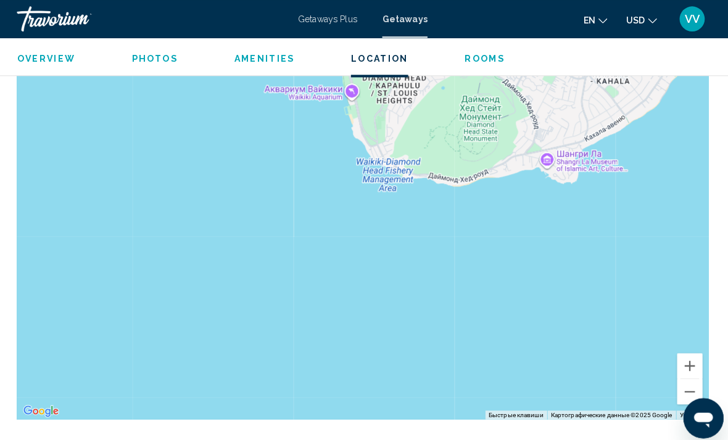
scroll to position [1916, 0]
click at [683, 376] on button "Уменьшить" at bounding box center [685, 384] width 25 height 25
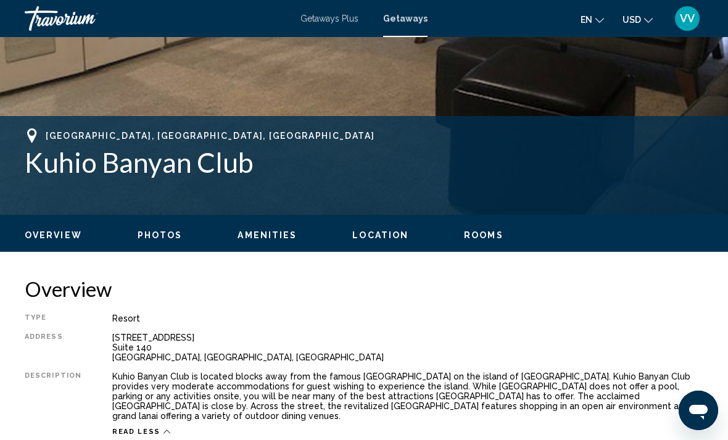
scroll to position [407, 0]
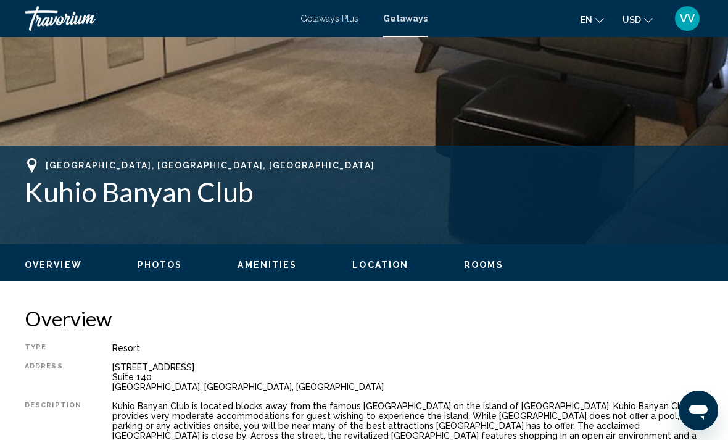
click at [148, 260] on span "Photos" at bounding box center [160, 265] width 45 height 10
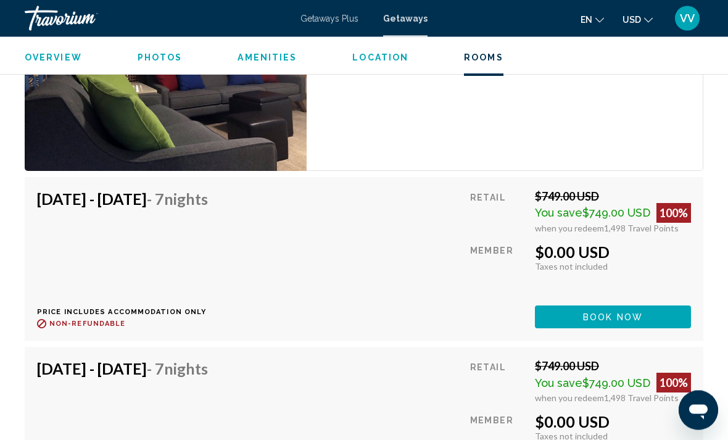
scroll to position [2433, 0]
click at [642, 312] on span "Book now" at bounding box center [613, 317] width 60 height 10
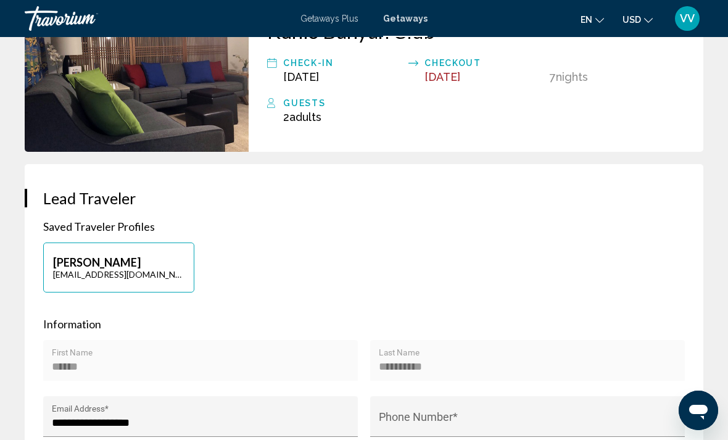
scroll to position [387, 0]
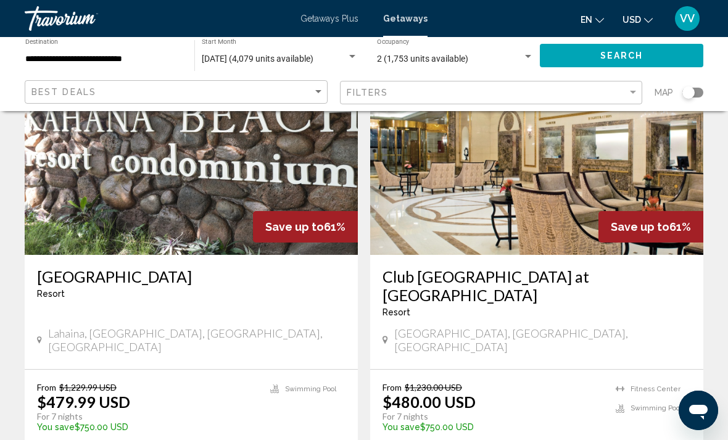
scroll to position [1911, 0]
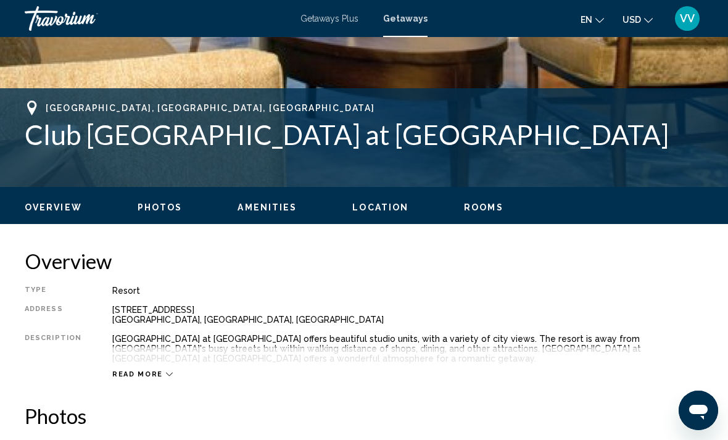
scroll to position [449, 0]
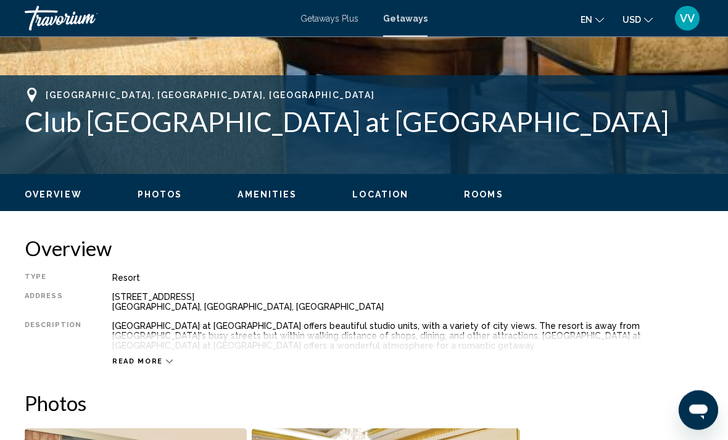
click at [120, 362] on span "Read more" at bounding box center [137, 362] width 51 height 8
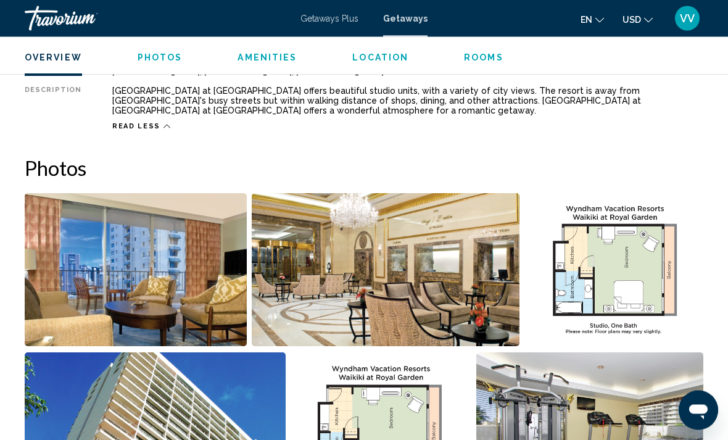
scroll to position [688, 0]
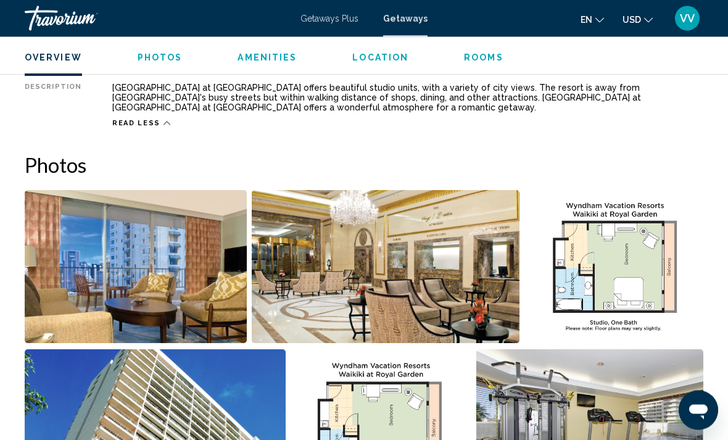
click at [96, 275] on img "Open full-screen image slider" at bounding box center [136, 267] width 222 height 153
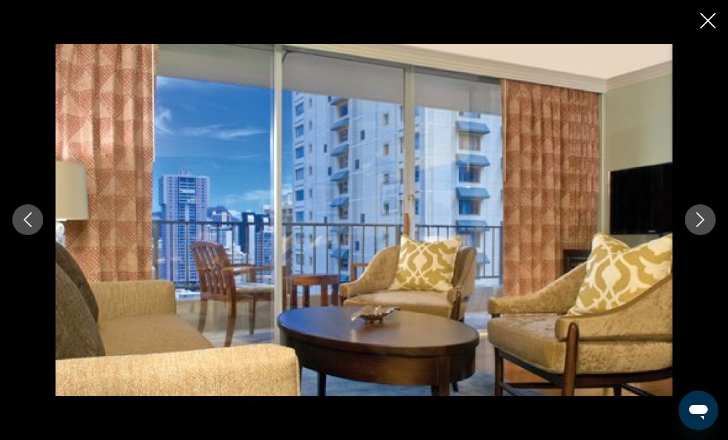
click at [707, 227] on icon "Next image" at bounding box center [700, 219] width 15 height 15
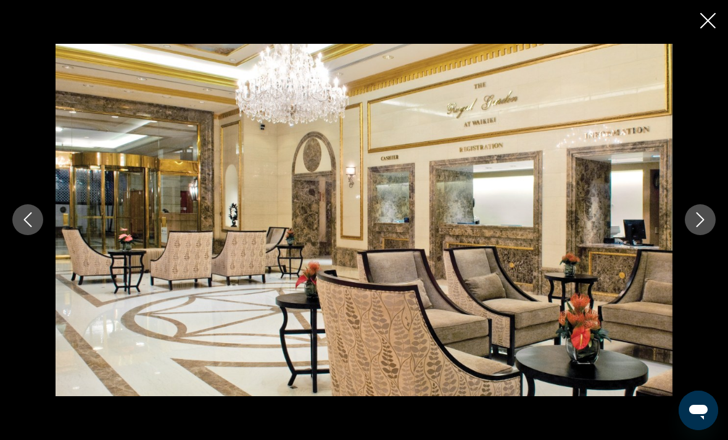
click at [701, 227] on icon "Next image" at bounding box center [700, 219] width 15 height 15
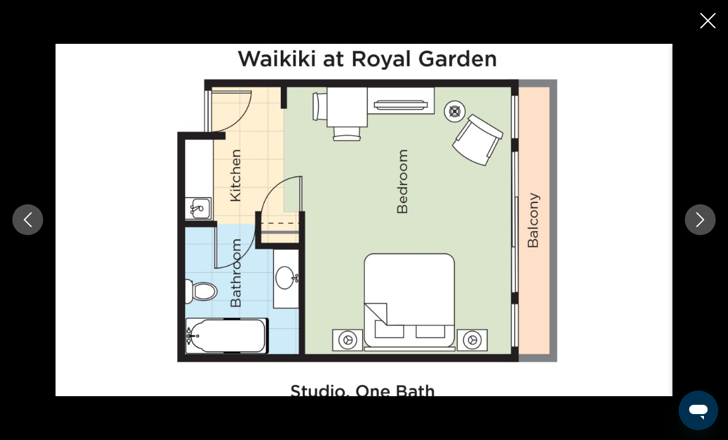
scroll to position [837, 0]
click at [708, 235] on button "Next image" at bounding box center [700, 219] width 31 height 31
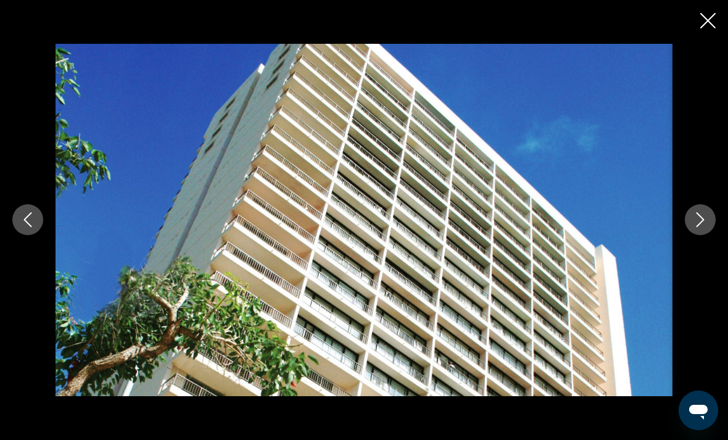
click at [704, 228] on icon "Next image" at bounding box center [701, 220] width 8 height 15
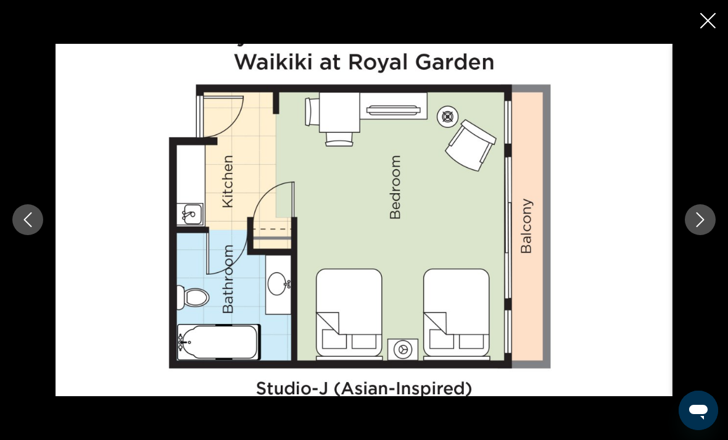
click at [694, 227] on icon "Next image" at bounding box center [700, 219] width 15 height 15
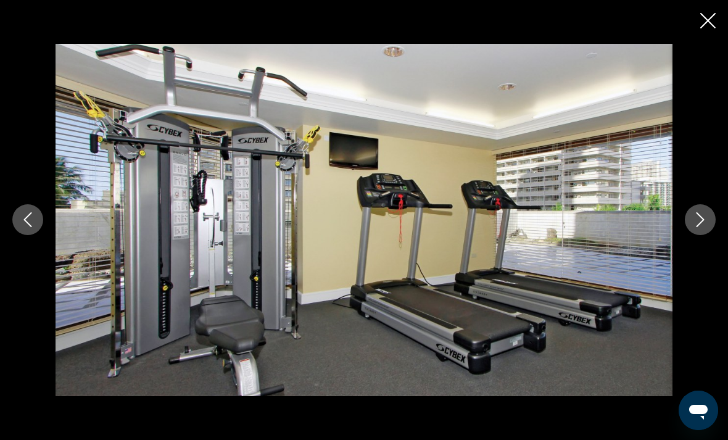
click at [689, 235] on button "Next image" at bounding box center [700, 219] width 31 height 31
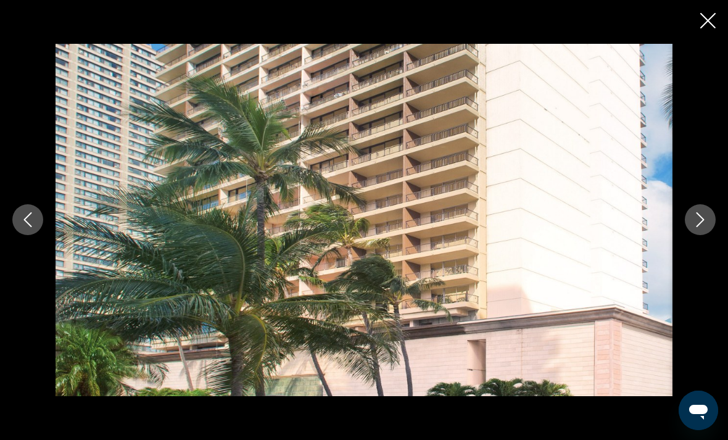
click at [704, 227] on icon "Next image" at bounding box center [700, 219] width 15 height 15
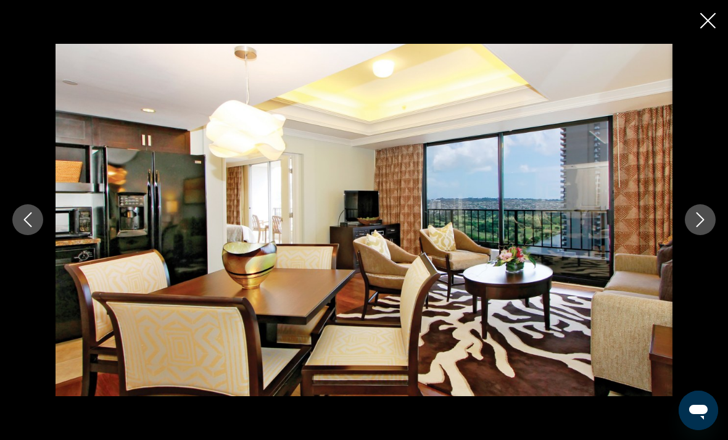
click at [694, 227] on icon "Next image" at bounding box center [700, 219] width 15 height 15
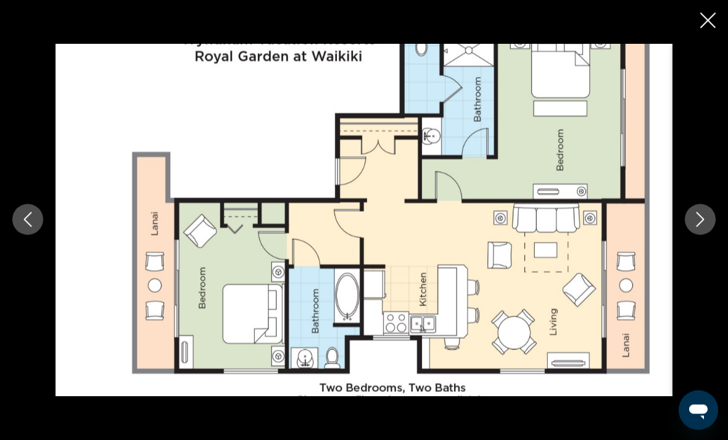
scroll to position [802, 0]
click at [705, 227] on icon "Next image" at bounding box center [700, 219] width 15 height 15
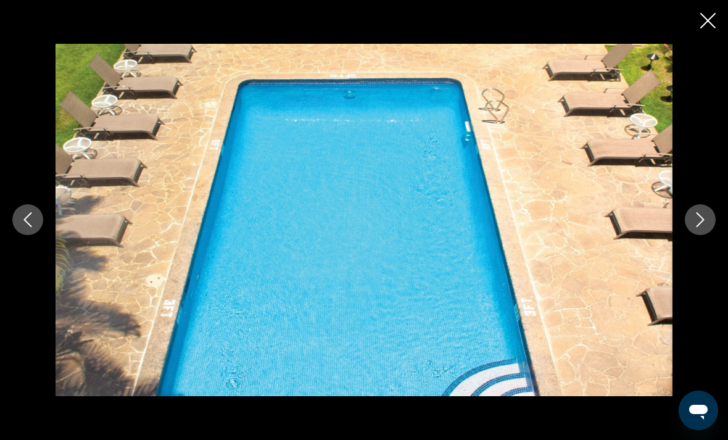
click at [705, 227] on icon "Next image" at bounding box center [700, 219] width 15 height 15
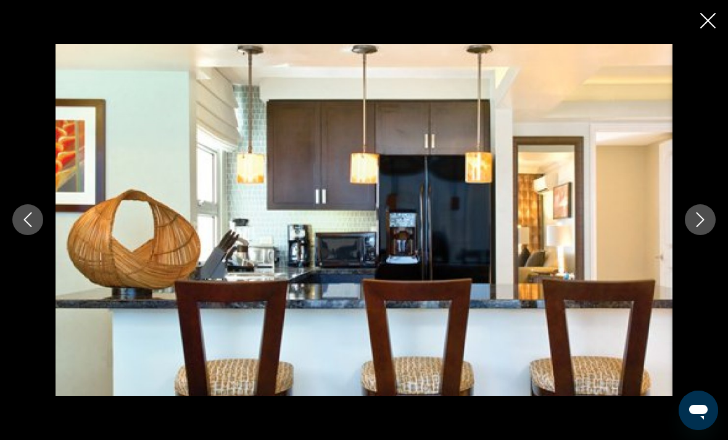
click at [697, 227] on icon "Next image" at bounding box center [700, 219] width 15 height 15
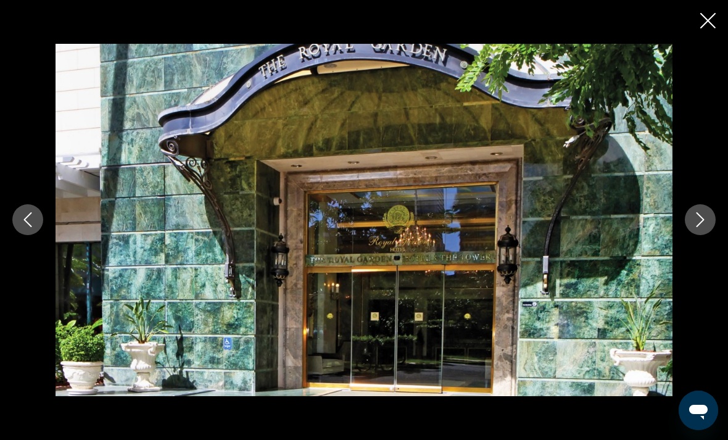
click at [702, 228] on icon "Next image" at bounding box center [701, 220] width 8 height 15
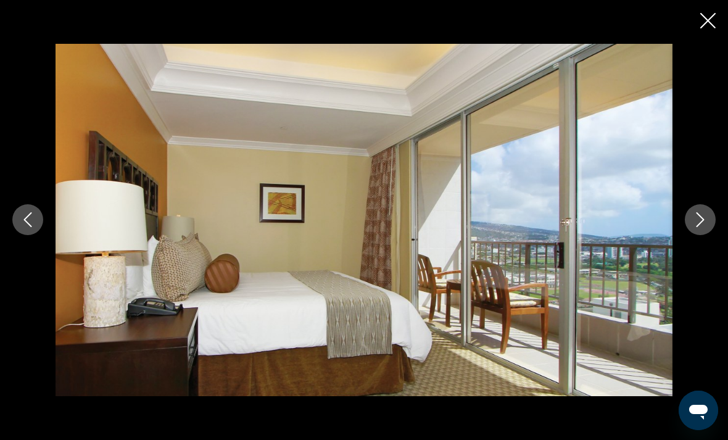
click at [707, 227] on icon "Next image" at bounding box center [700, 219] width 15 height 15
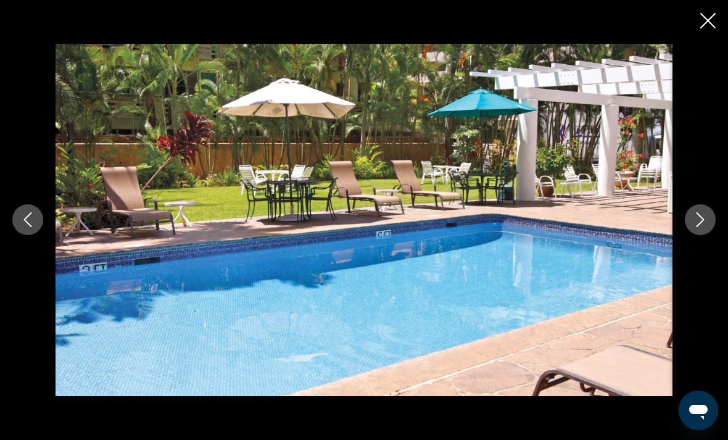
click at [705, 227] on icon "Next image" at bounding box center [700, 219] width 15 height 15
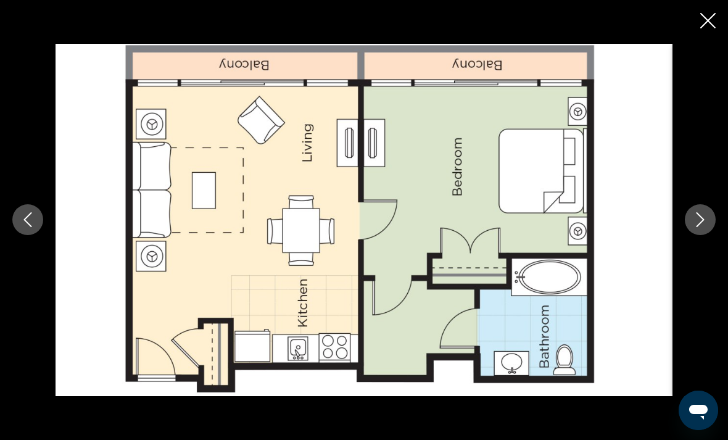
click at [702, 228] on icon "Next image" at bounding box center [701, 220] width 8 height 15
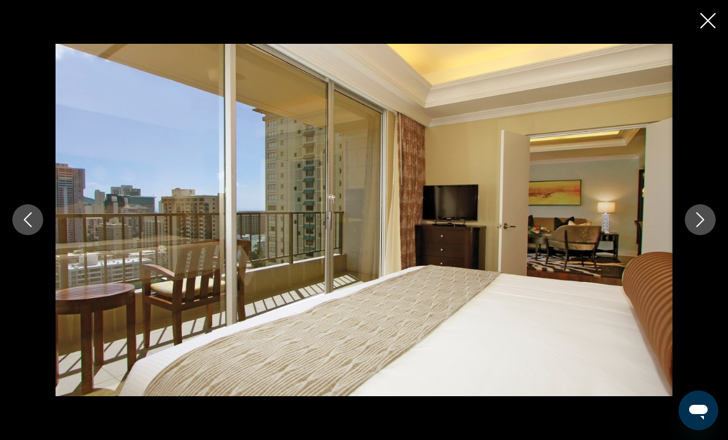
click at [698, 227] on icon "Next image" at bounding box center [700, 219] width 15 height 15
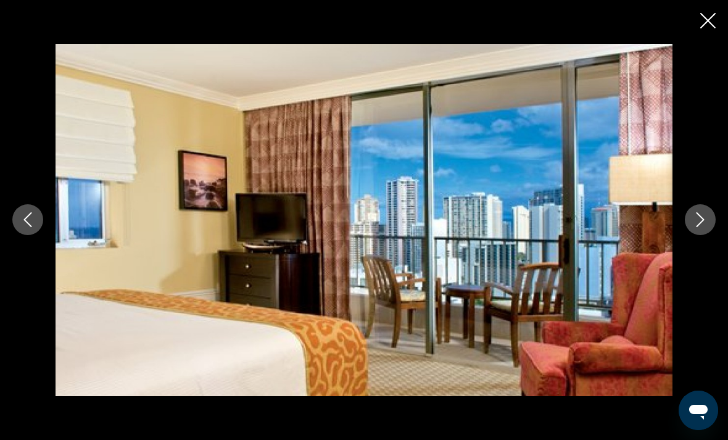
click at [696, 227] on icon "Next image" at bounding box center [700, 219] width 15 height 15
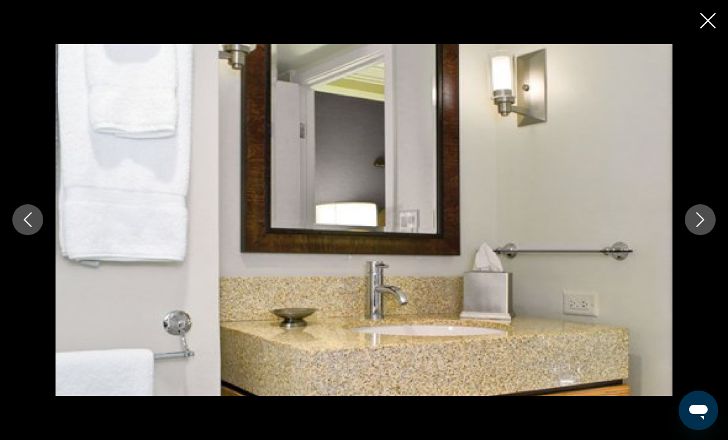
click at [705, 227] on icon "Next image" at bounding box center [700, 219] width 15 height 15
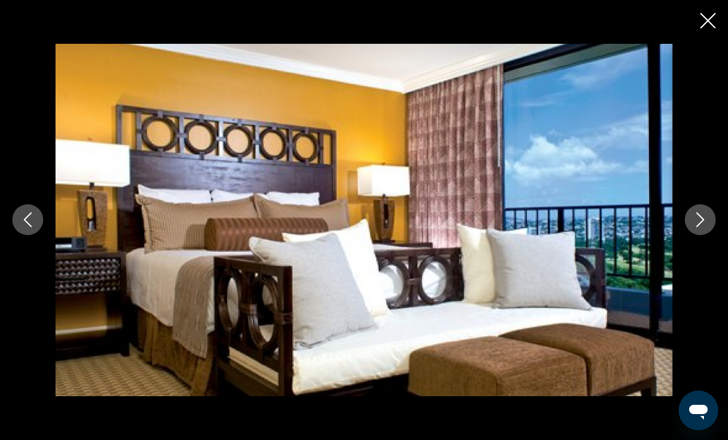
click at [709, 235] on button "Next image" at bounding box center [700, 219] width 31 height 31
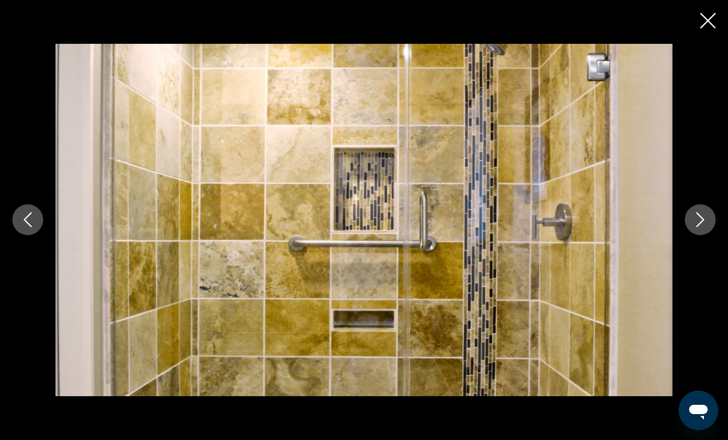
click at [700, 227] on icon "Next image" at bounding box center [700, 219] width 15 height 15
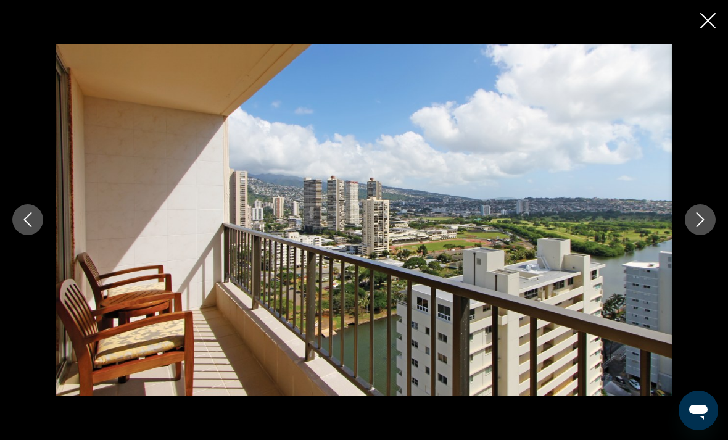
click at [701, 227] on icon "Next image" at bounding box center [700, 219] width 15 height 15
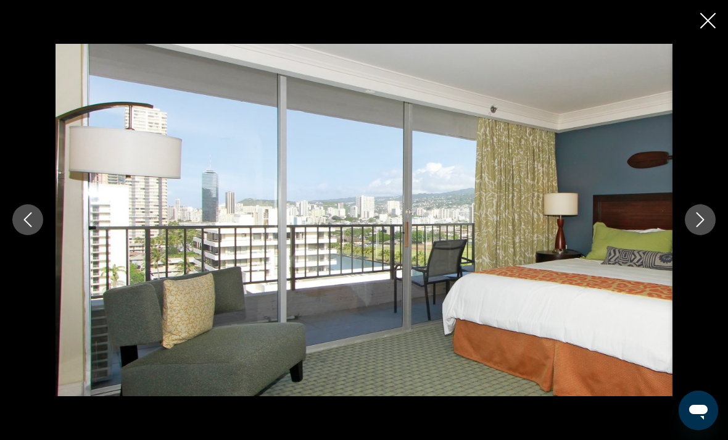
click at [705, 235] on button "Next image" at bounding box center [700, 219] width 31 height 31
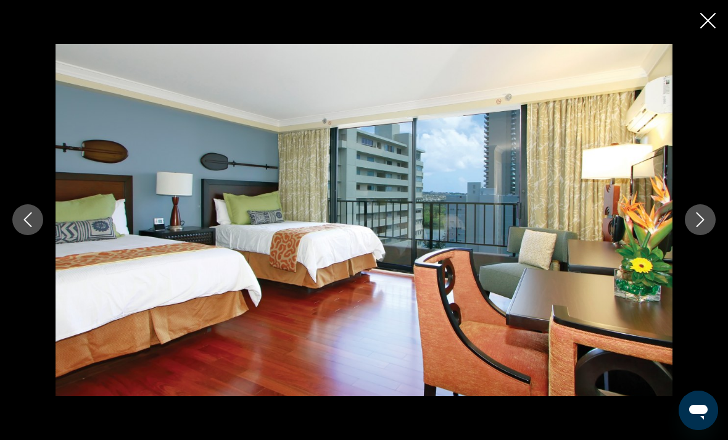
click at [700, 227] on icon "Next image" at bounding box center [700, 219] width 15 height 15
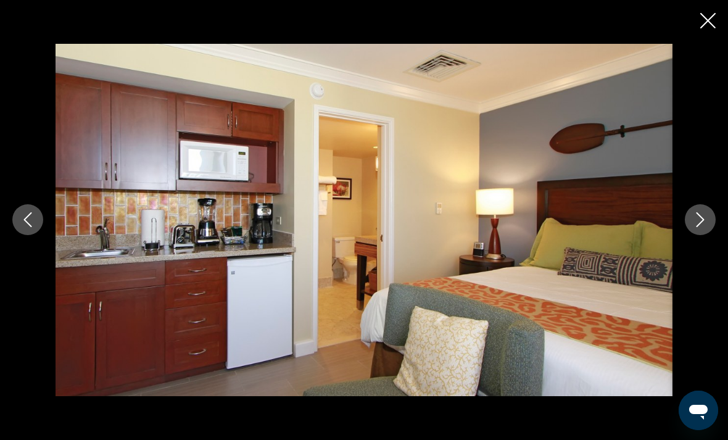
click at [705, 227] on icon "Next image" at bounding box center [700, 219] width 15 height 15
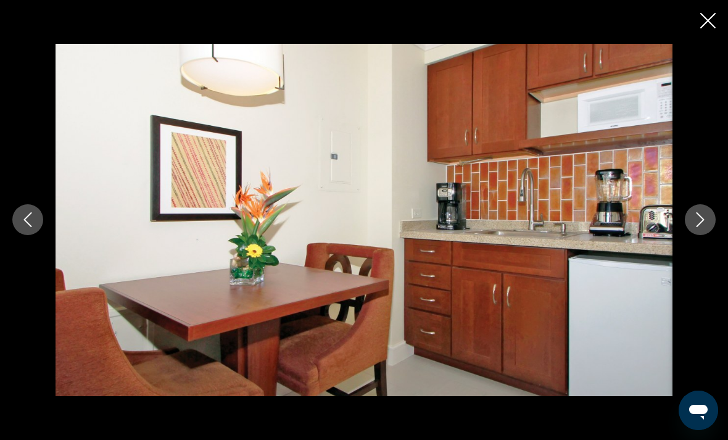
click at [708, 235] on button "Next image" at bounding box center [700, 219] width 31 height 31
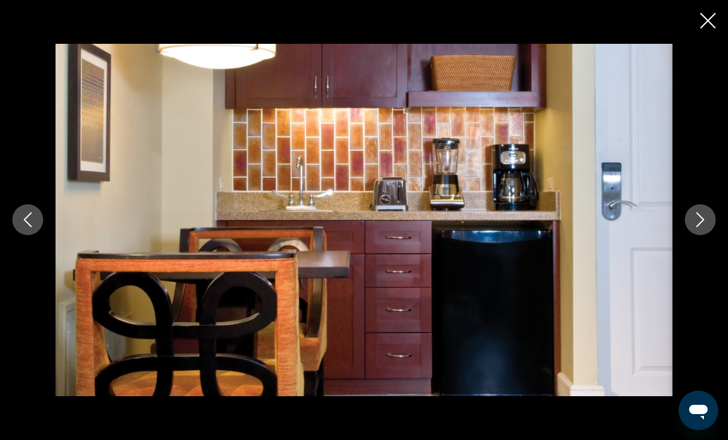
click at [706, 227] on icon "Next image" at bounding box center [700, 219] width 15 height 15
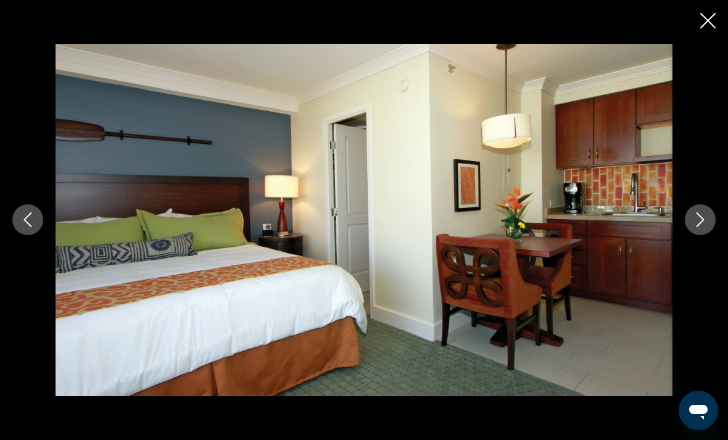
click at [704, 235] on button "Next image" at bounding box center [700, 219] width 31 height 31
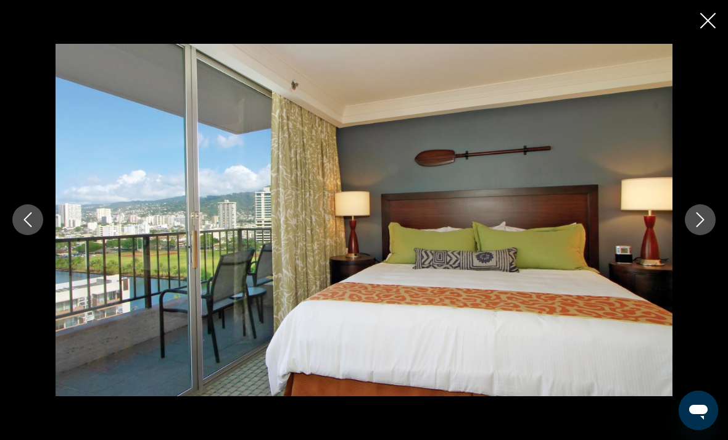
click at [697, 228] on icon "Next image" at bounding box center [701, 220] width 8 height 15
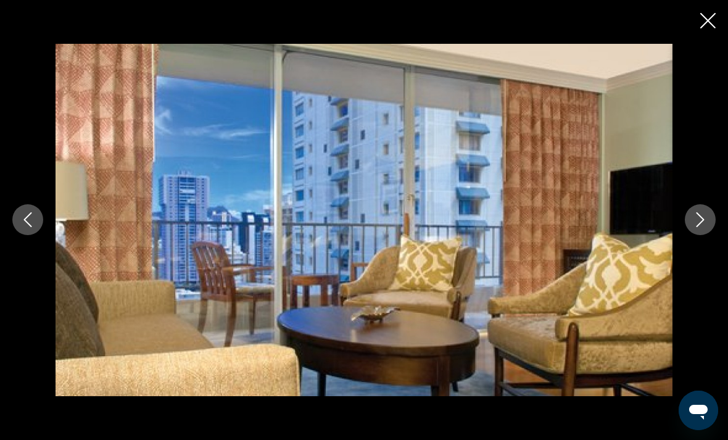
click at [707, 27] on icon "Close slideshow" at bounding box center [707, 20] width 15 height 15
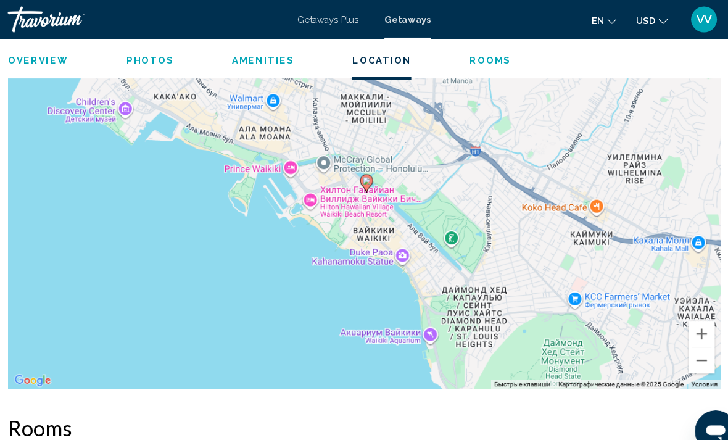
scroll to position [2259, 0]
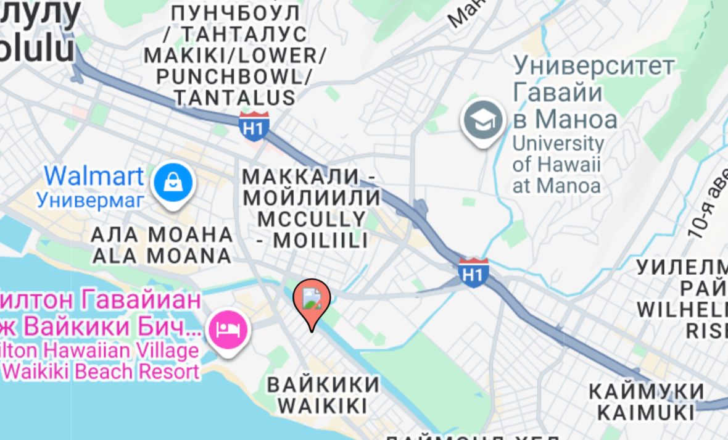
click at [227, 69] on div "Чтобы активировать перетаскивание с помощью клавиатуры, нажмите Alt + Ввод. Пос…" at bounding box center [364, 175] width 679 height 370
click at [225, 67] on div "Чтобы активировать перетаскивание с помощью клавиатуры, нажмите Alt + Ввод. Пос…" at bounding box center [364, 175] width 679 height 370
click at [208, 130] on div "Чтобы активировать перетаскивание с помощью клавиатуры, нажмите Alt + Ввод. Пос…" at bounding box center [364, 175] width 679 height 370
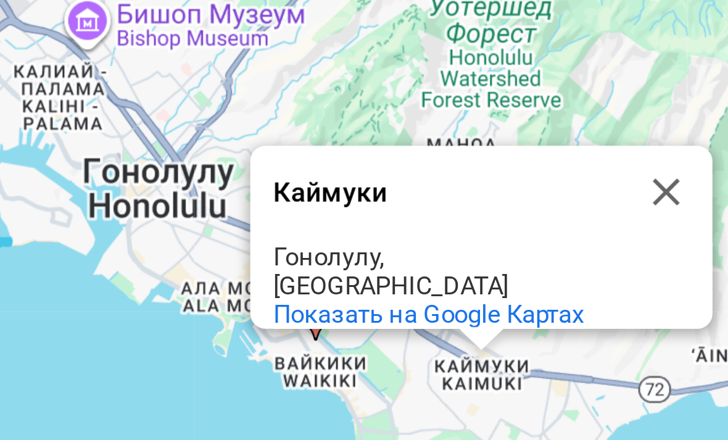
click at [461, 131] on button "Закрыть" at bounding box center [476, 146] width 30 height 30
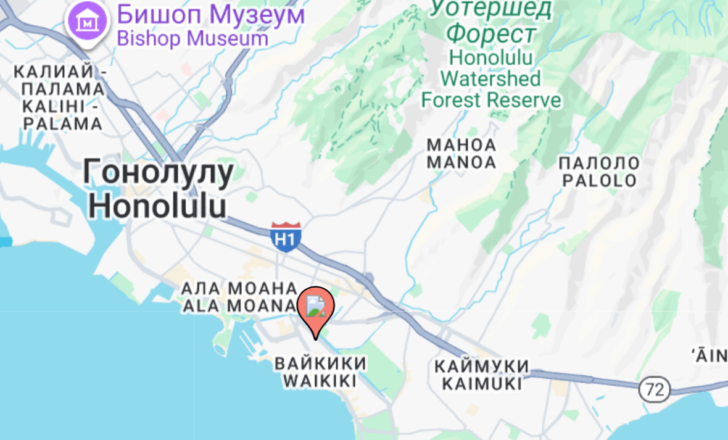
click at [215, 60] on div "Чтобы активировать перетаскивание с помощью клавиатуры, нажмите Alt + Ввод. Пос…" at bounding box center [364, 175] width 679 height 370
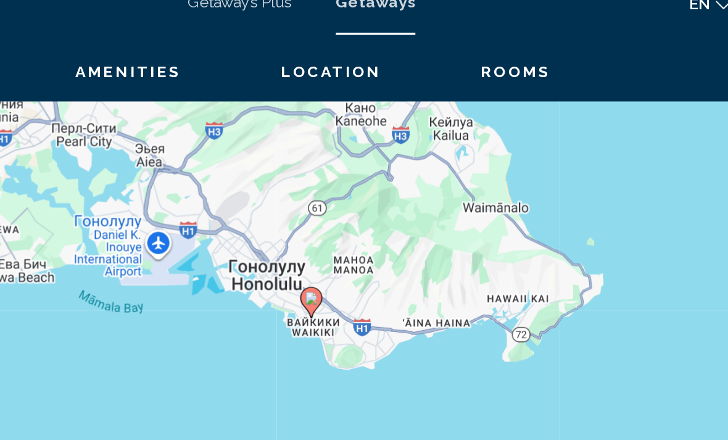
click at [380, 212] on div "Чтобы активировать перетаскивание с помощью клавиатуры, нажмите Alt + Ввод. Пос…" at bounding box center [364, 175] width 679 height 370
click at [373, 218] on div "Чтобы активировать перетаскивание с помощью клавиатуры, нажмите Alt + Ввод. Пос…" at bounding box center [364, 175] width 679 height 370
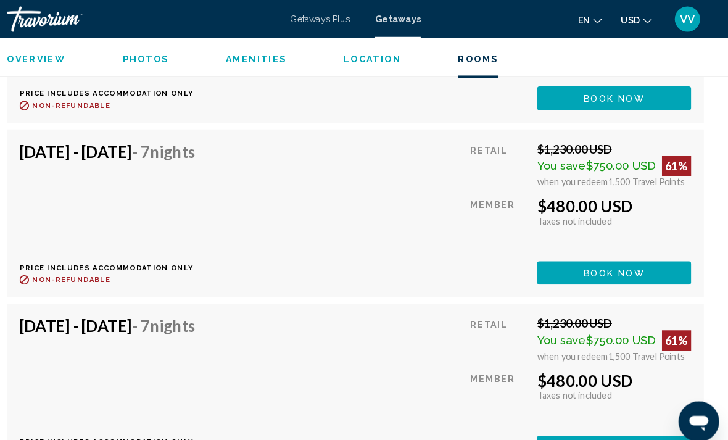
scroll to position [3105, 0]
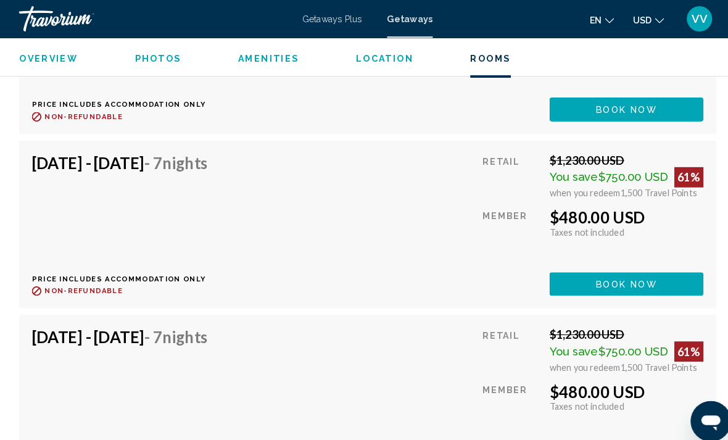
click at [80, 330] on h4 "[DATE] - [DATE] - 7 Nights" at bounding box center [122, 328] width 171 height 19
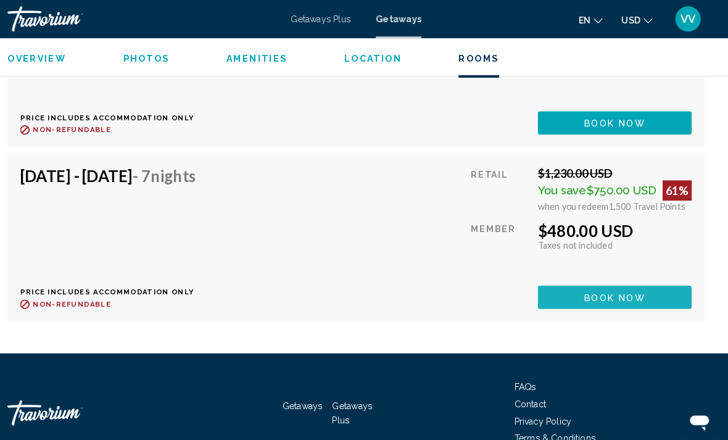
scroll to position [3262, 0]
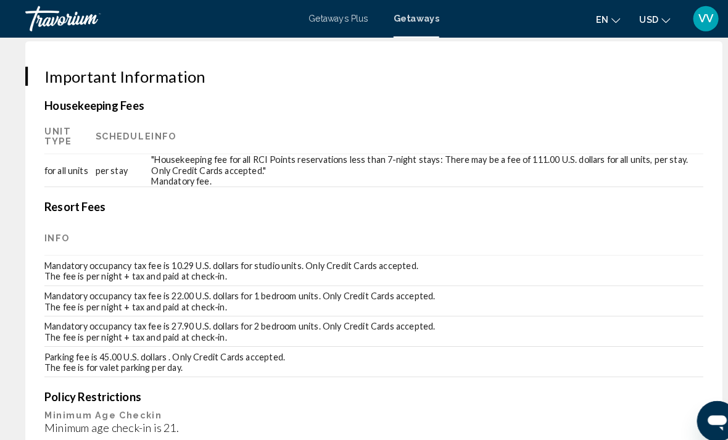
scroll to position [2256, 0]
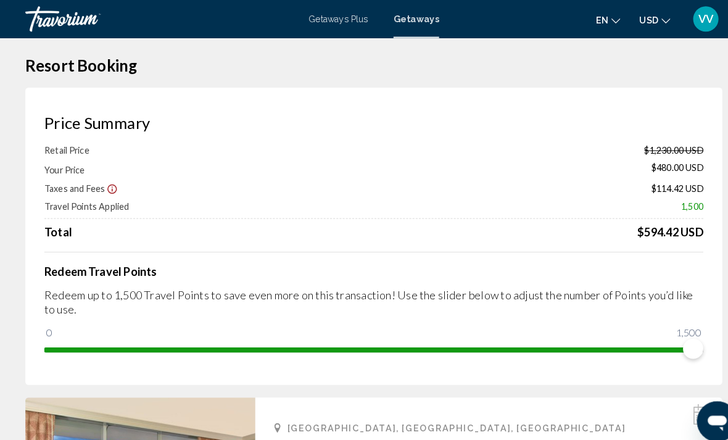
scroll to position [0, 0]
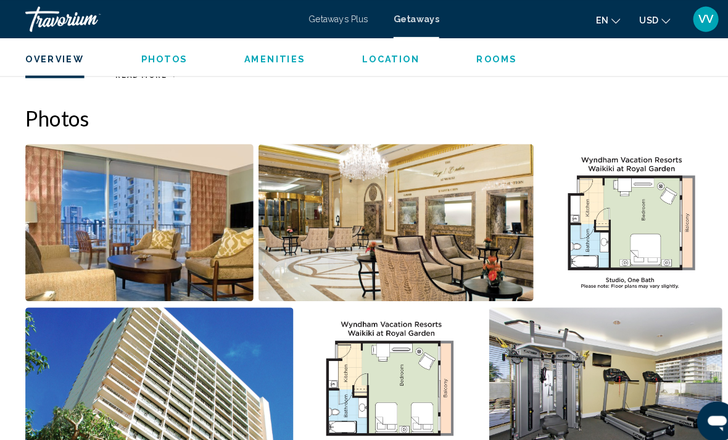
scroll to position [736, 0]
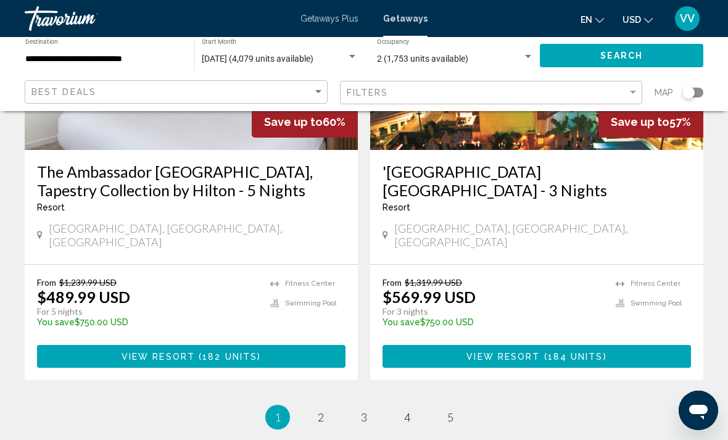
scroll to position [2472, 0]
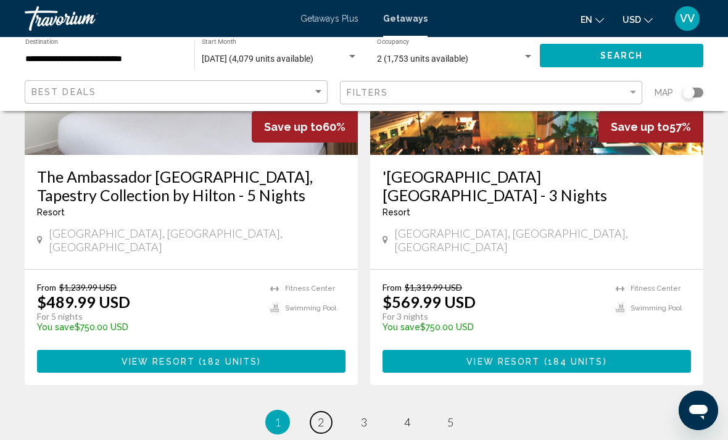
click at [322, 415] on span "2" at bounding box center [321, 422] width 6 height 14
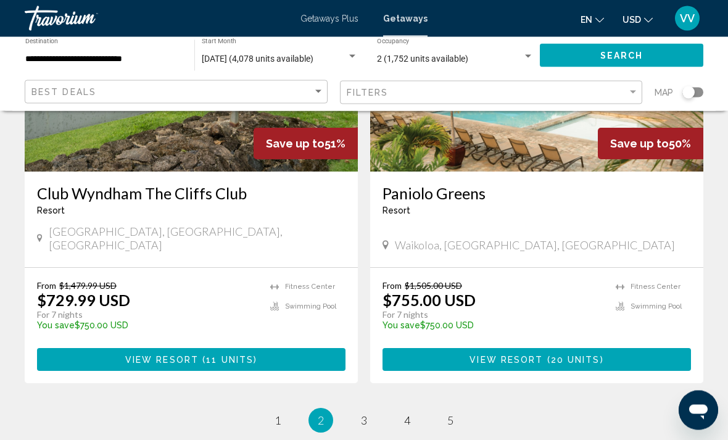
scroll to position [2377, 0]
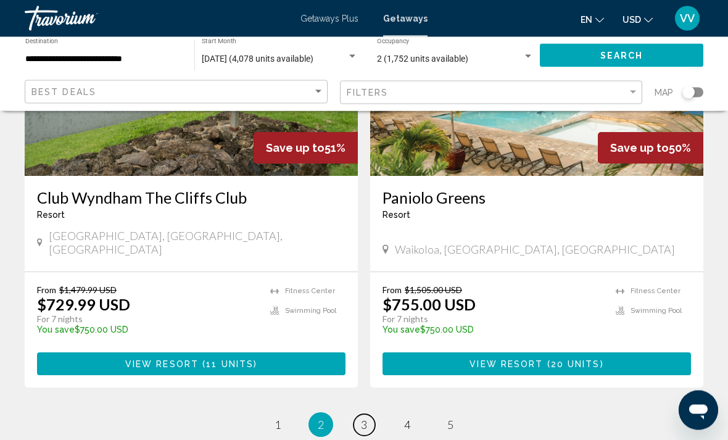
click at [362, 418] on span "3" at bounding box center [364, 425] width 6 height 14
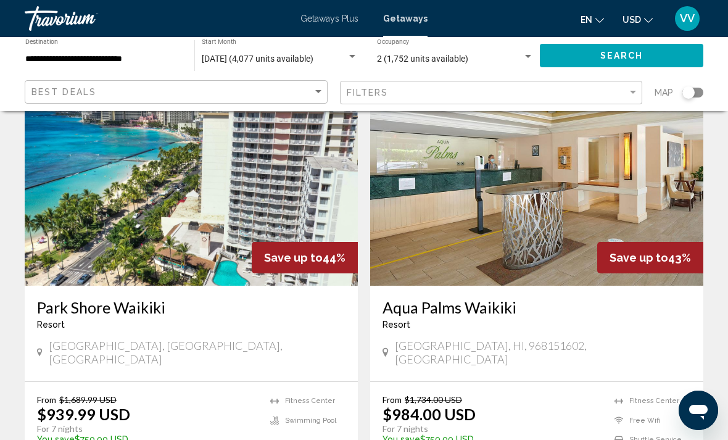
scroll to position [2311, 0]
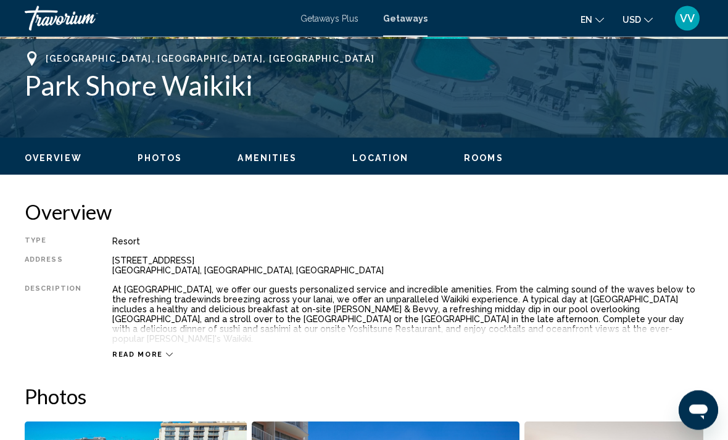
scroll to position [487, 0]
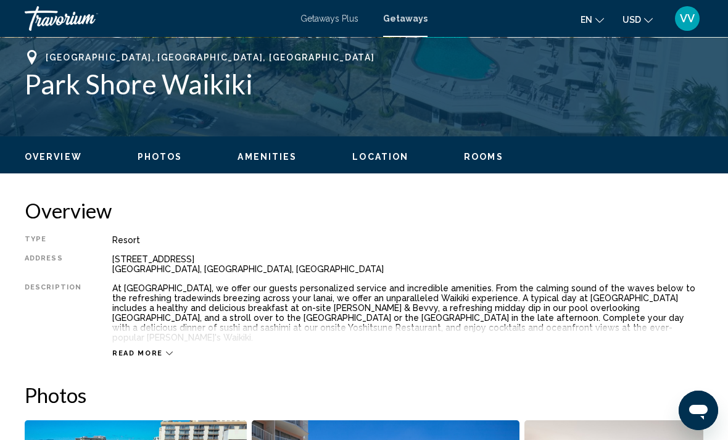
click at [134, 349] on span "Read more" at bounding box center [137, 353] width 51 height 8
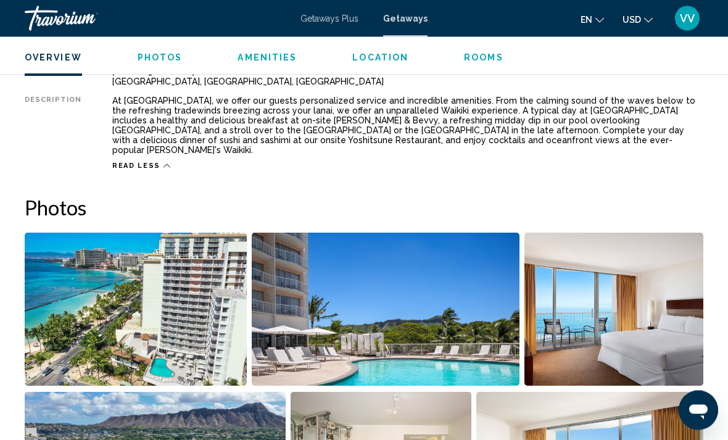
scroll to position [681, 0]
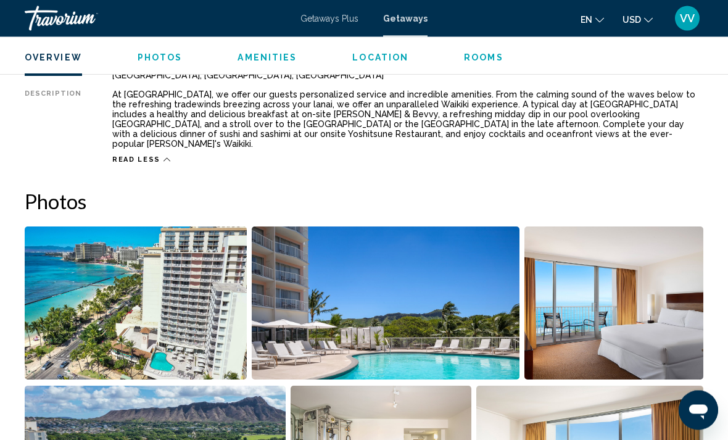
click at [130, 312] on img "Open full-screen image slider" at bounding box center [136, 303] width 222 height 153
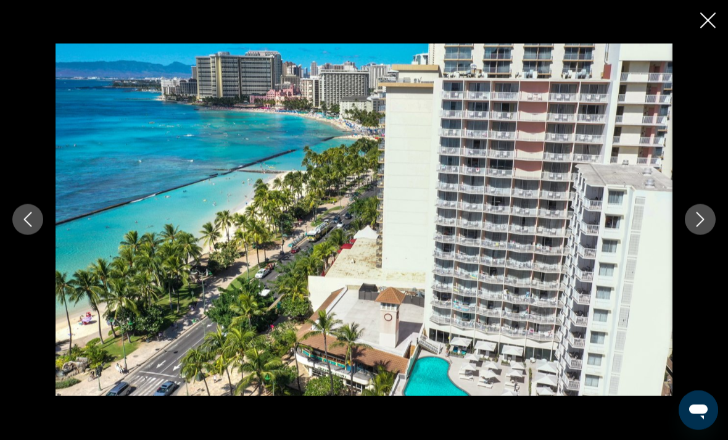
scroll to position [681, 0]
click at [709, 235] on button "Next image" at bounding box center [700, 219] width 31 height 31
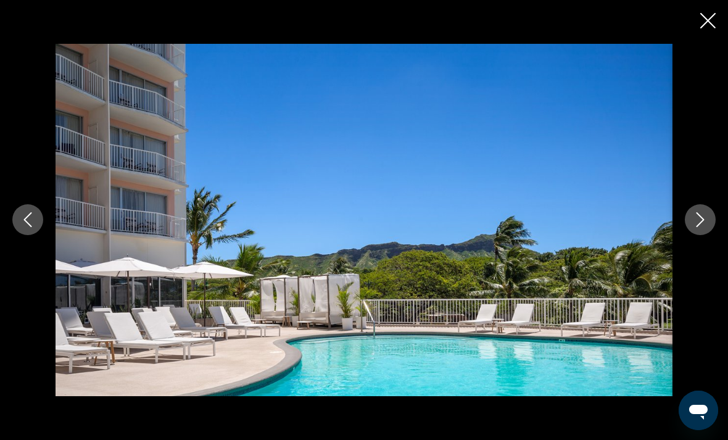
click at [707, 235] on button "Next image" at bounding box center [700, 219] width 31 height 31
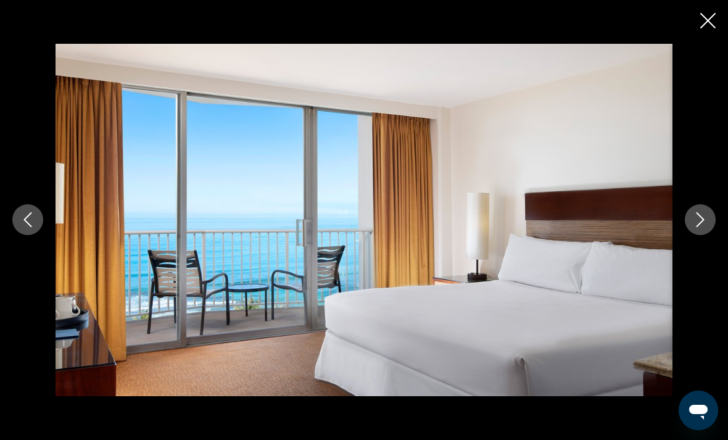
click at [696, 235] on button "Next image" at bounding box center [700, 219] width 31 height 31
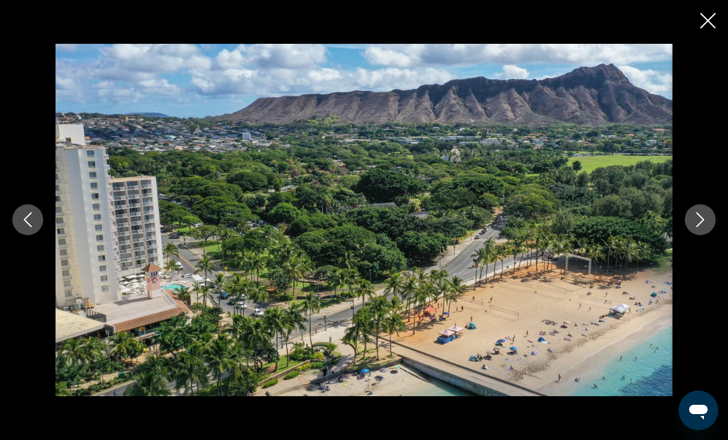
click at [706, 235] on button "Next image" at bounding box center [700, 219] width 31 height 31
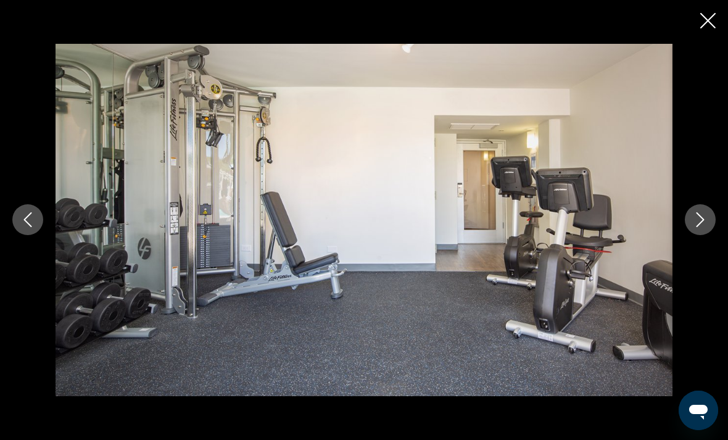
click at [700, 227] on icon "Next image" at bounding box center [700, 219] width 15 height 15
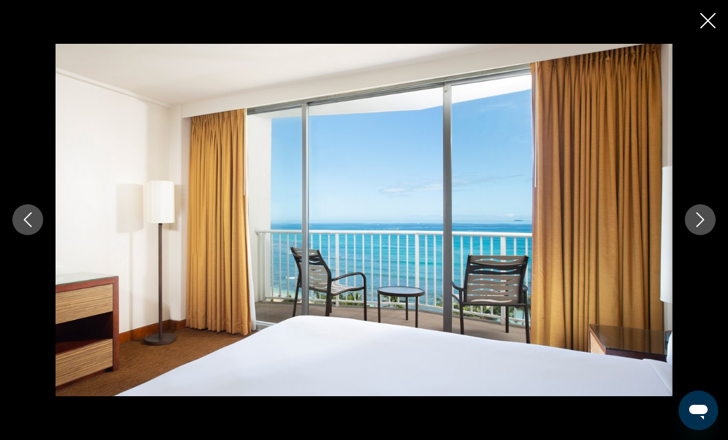
click at [700, 227] on icon "Next image" at bounding box center [700, 219] width 15 height 15
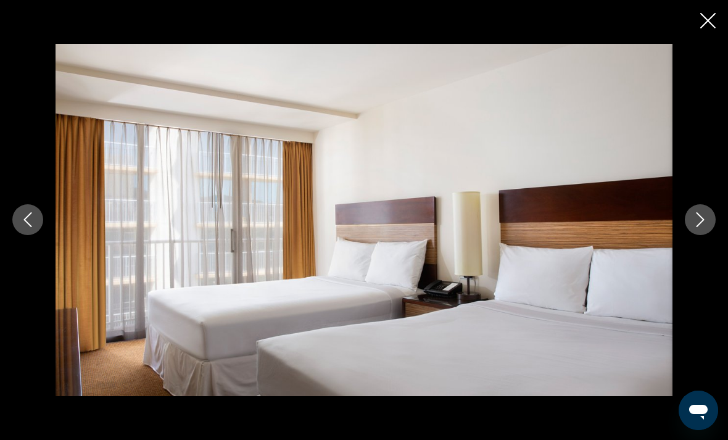
click at [706, 227] on icon "Next image" at bounding box center [700, 219] width 15 height 15
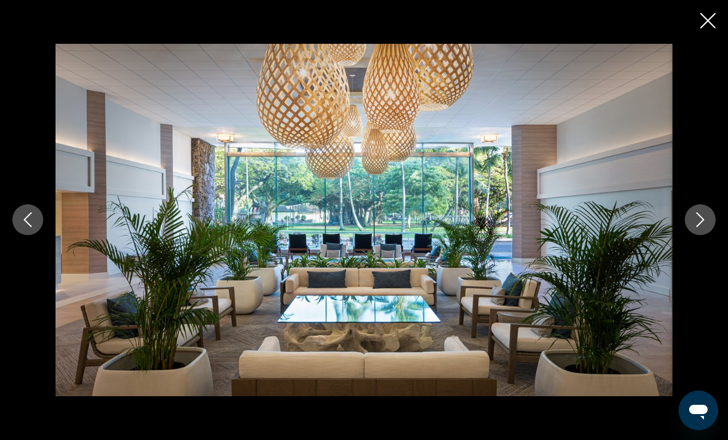
click at [711, 235] on button "Next image" at bounding box center [700, 219] width 31 height 31
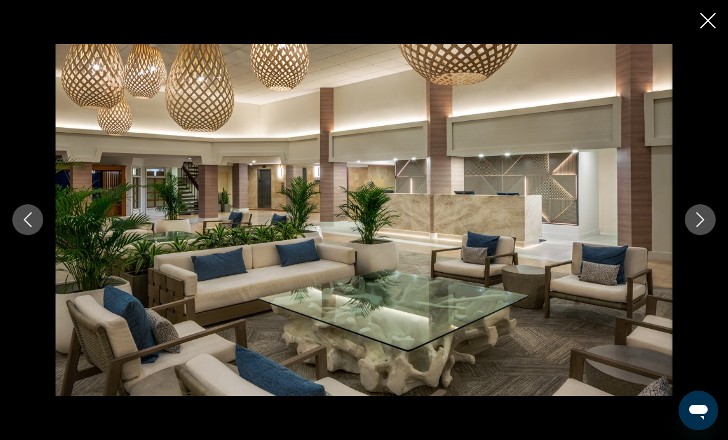
click at [707, 227] on icon "Next image" at bounding box center [700, 219] width 15 height 15
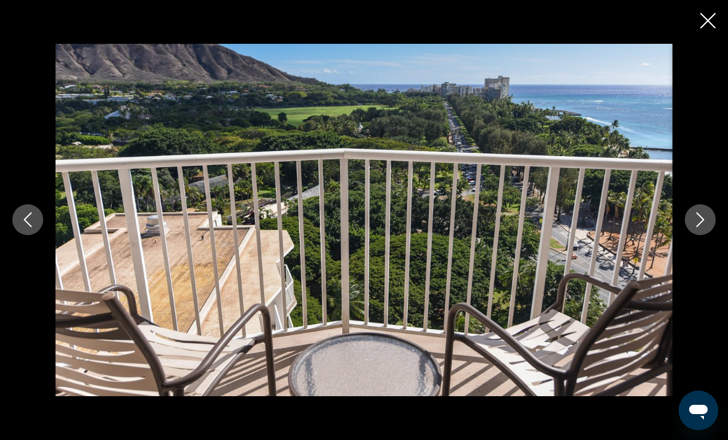
click at [704, 227] on icon "Next image" at bounding box center [700, 219] width 15 height 15
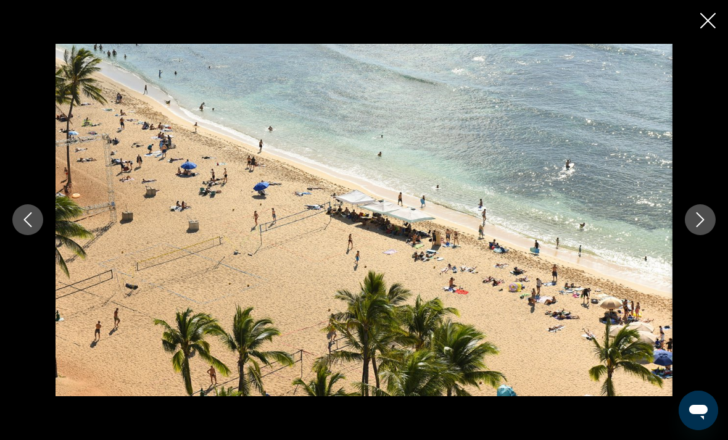
click at [705, 227] on icon "Next image" at bounding box center [700, 219] width 15 height 15
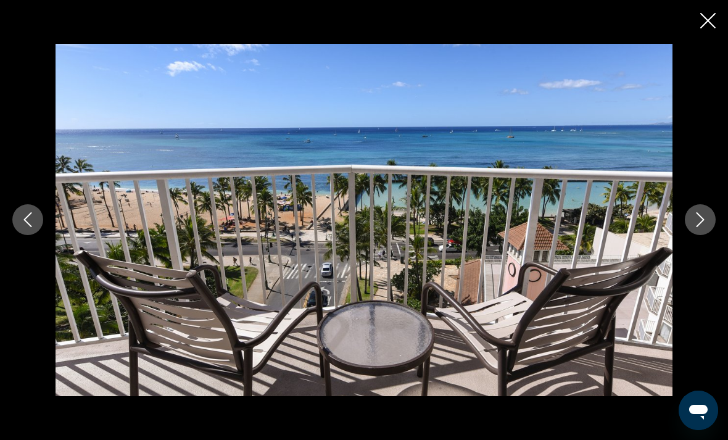
click at [709, 235] on button "Next image" at bounding box center [700, 219] width 31 height 31
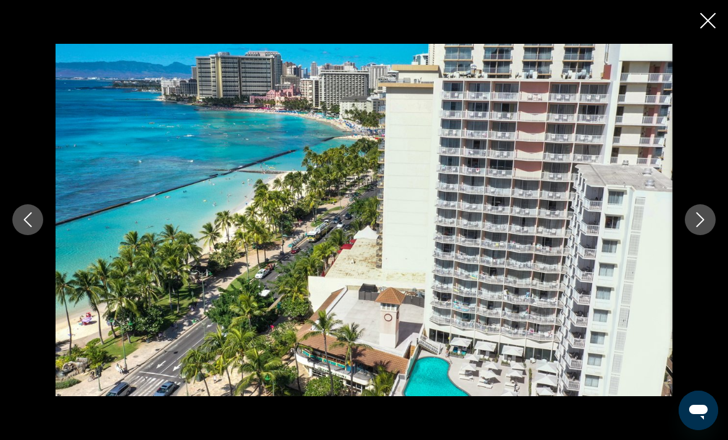
scroll to position [1046, 0]
click at [710, 25] on icon "Close slideshow" at bounding box center [707, 20] width 15 height 15
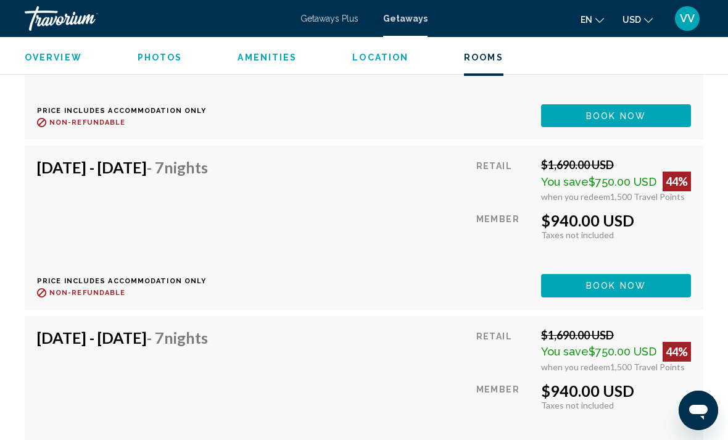
scroll to position [6438, 0]
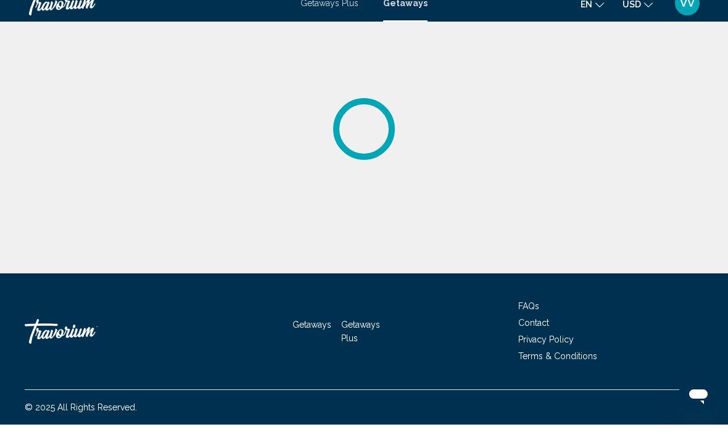
scroll to position [55, 0]
